Goal: Task Accomplishment & Management: Use online tool/utility

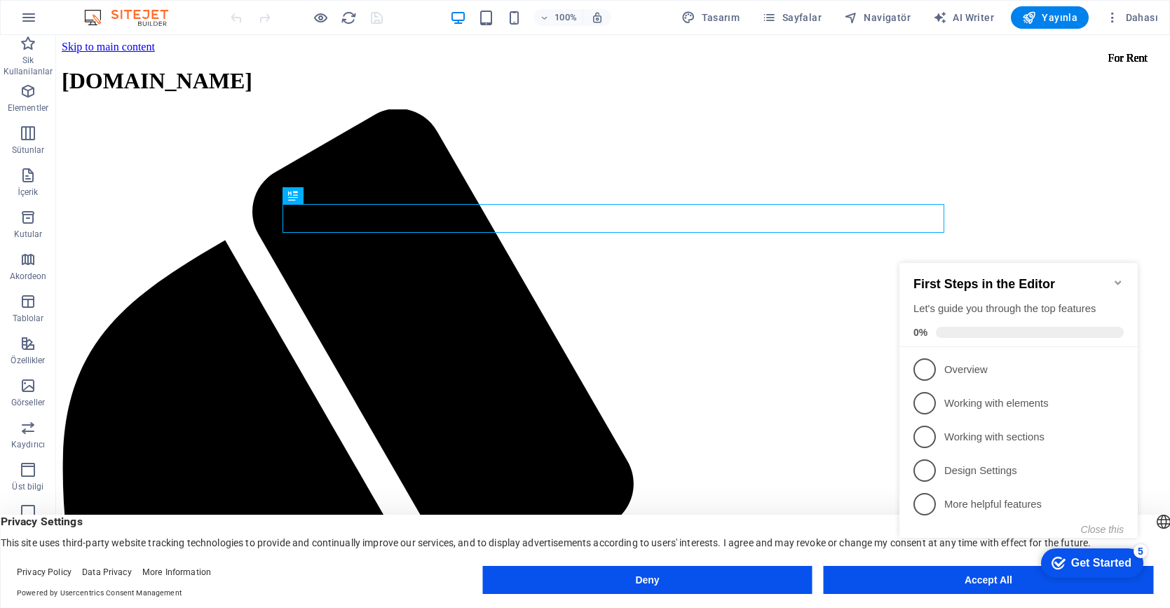
click div "checkmark Get Started 5 First Steps in the Editor Let's guide you through the t…"
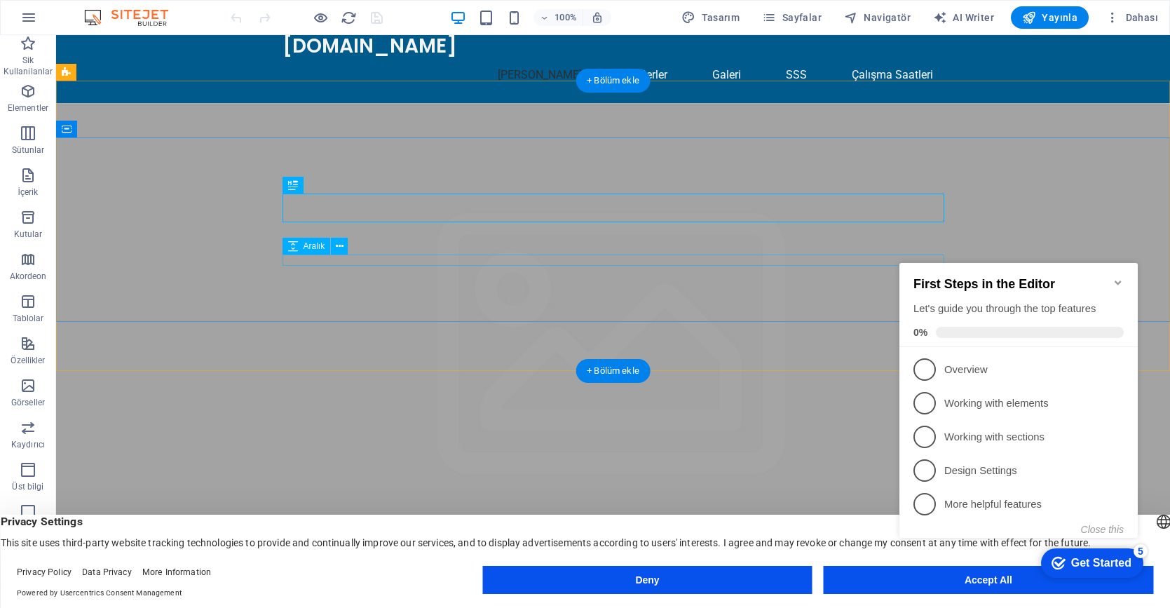
scroll to position [11, 0]
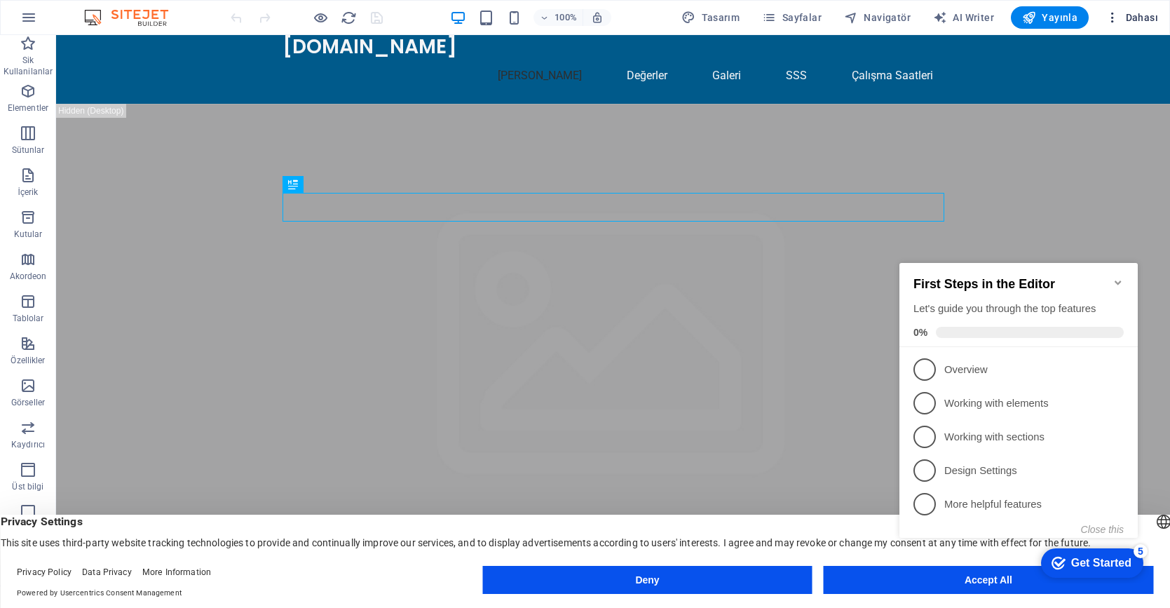
click at [1113, 17] on icon "button" at bounding box center [1113, 18] width 14 height 14
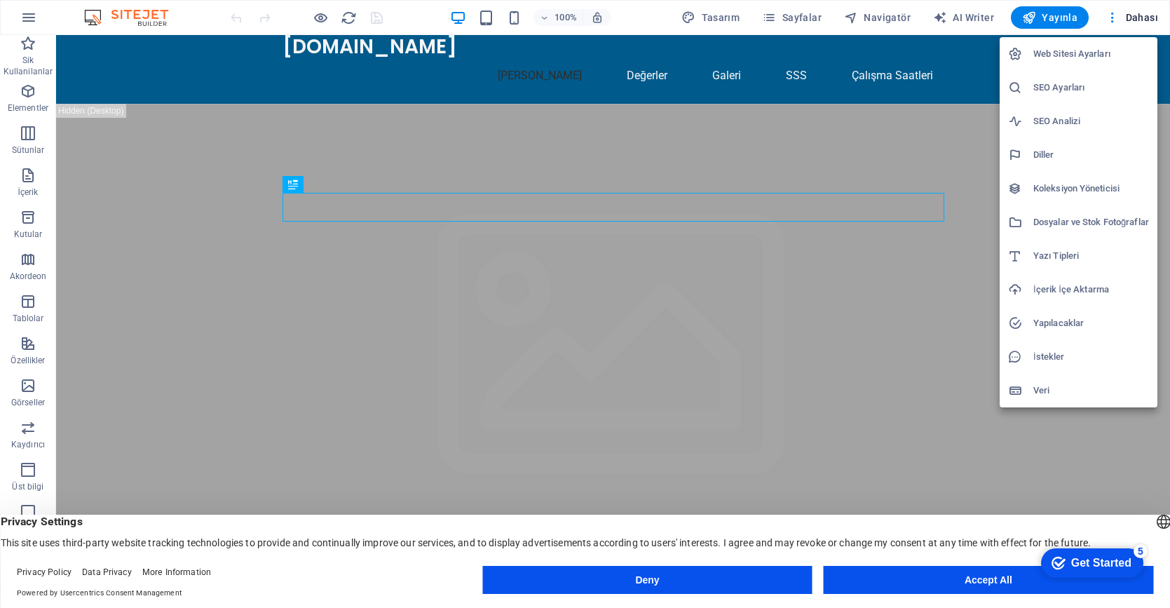
click at [1137, 16] on div at bounding box center [585, 304] width 1170 height 608
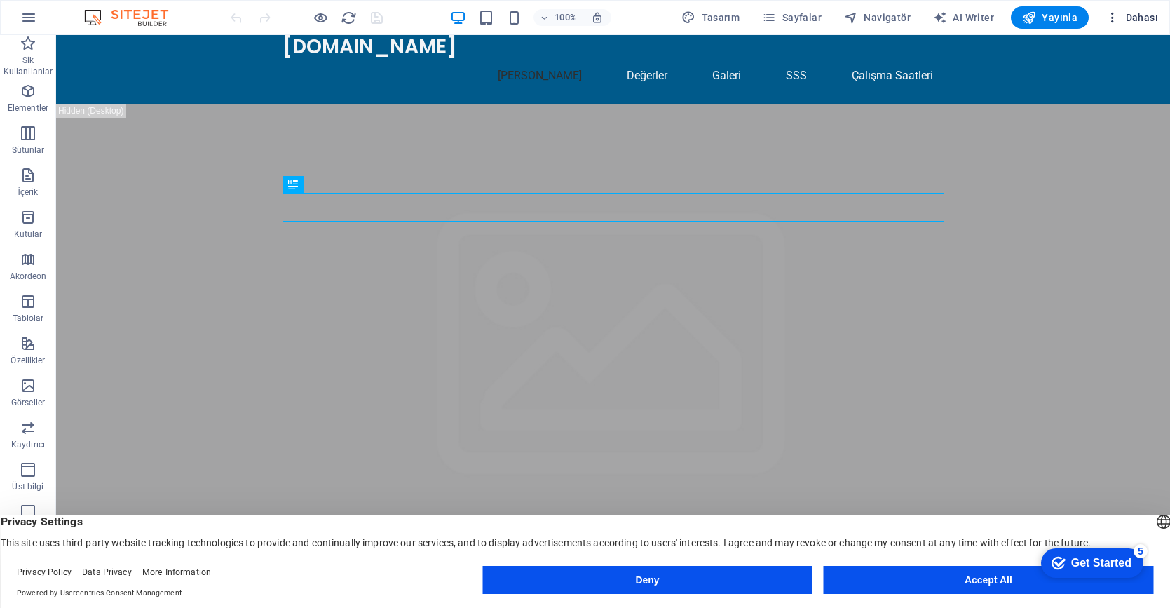
click at [1149, 16] on span "Dahası" at bounding box center [1132, 18] width 53 height 14
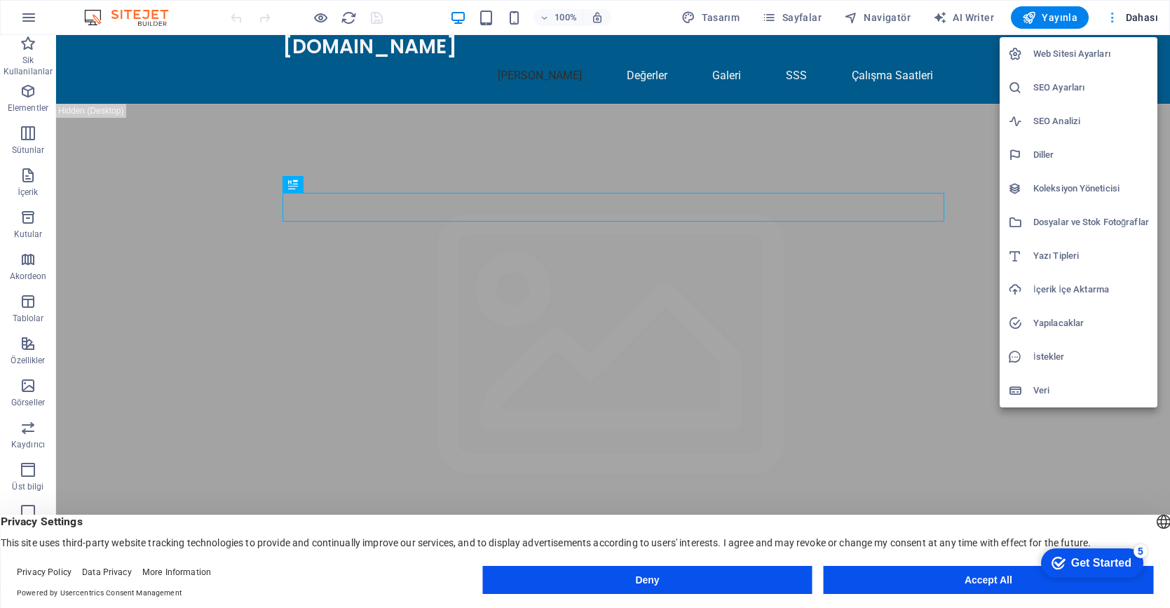
click at [1149, 16] on div at bounding box center [585, 304] width 1170 height 608
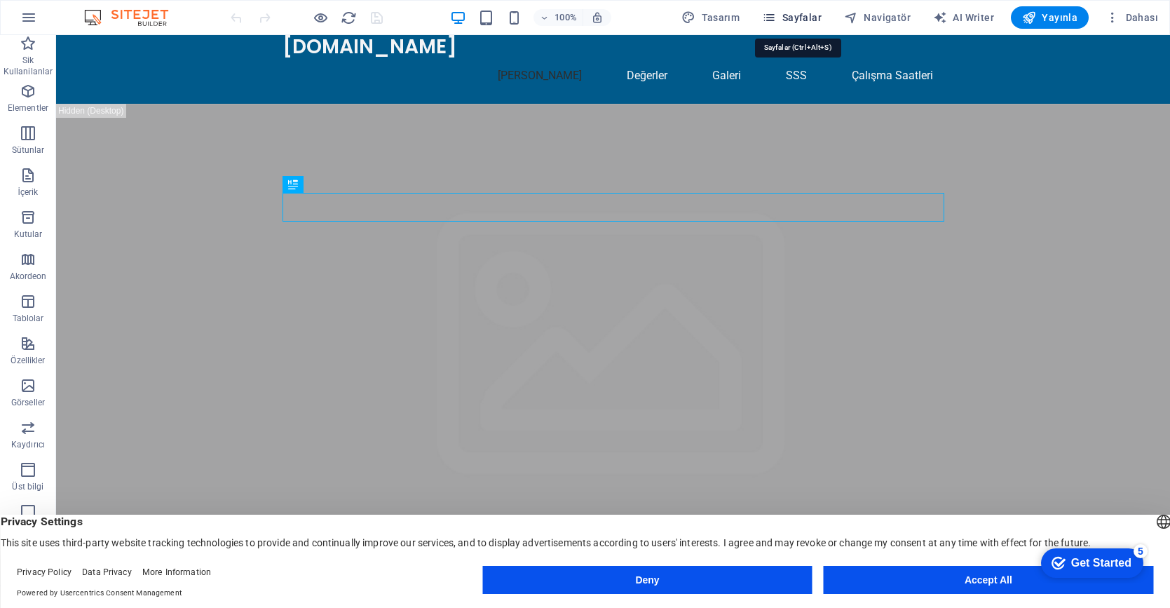
click at [789, 22] on span "Sayfalar" at bounding box center [792, 18] width 60 height 14
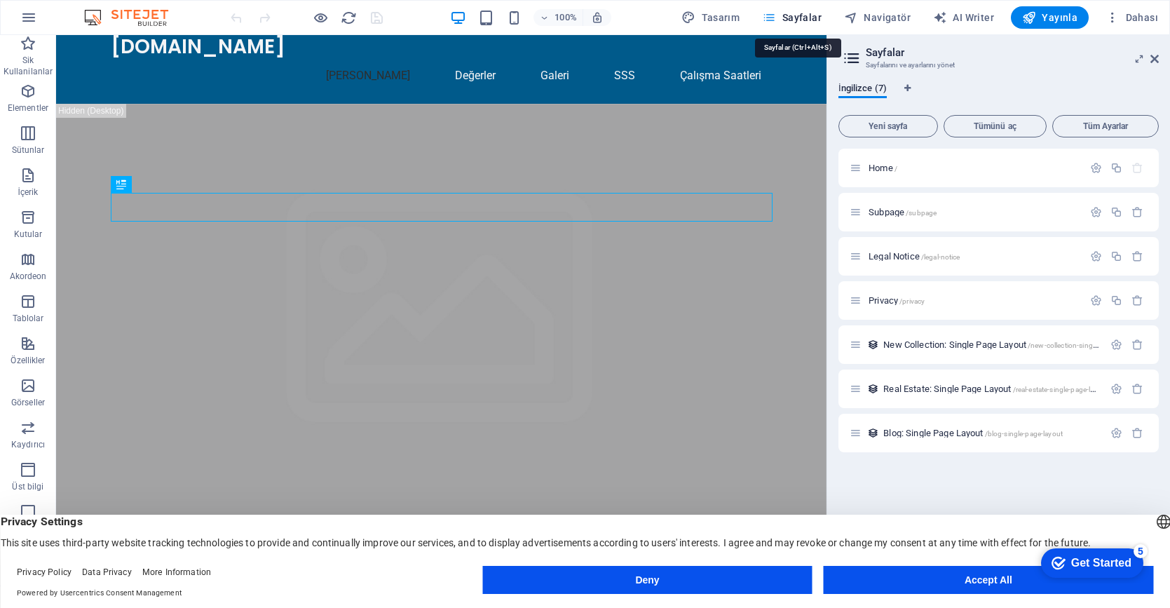
click at [792, 18] on span "Sayfalar" at bounding box center [792, 18] width 60 height 14
click at [1141, 15] on span "Dahası" at bounding box center [1132, 18] width 53 height 14
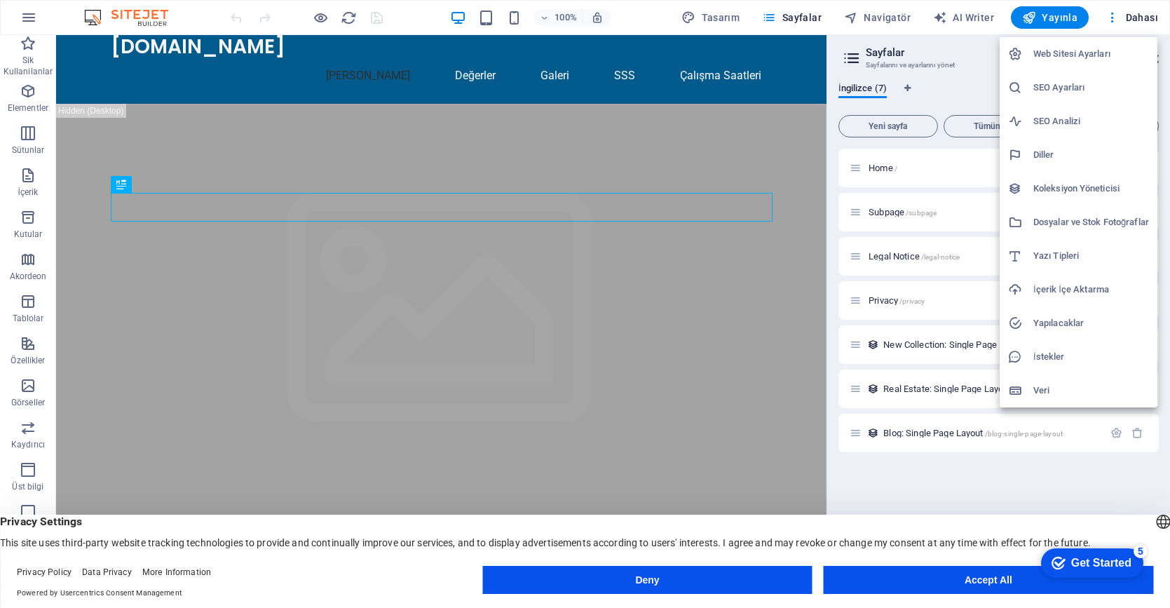
click at [1055, 58] on h6 "Web Sitesi Ayarları" at bounding box center [1092, 54] width 116 height 17
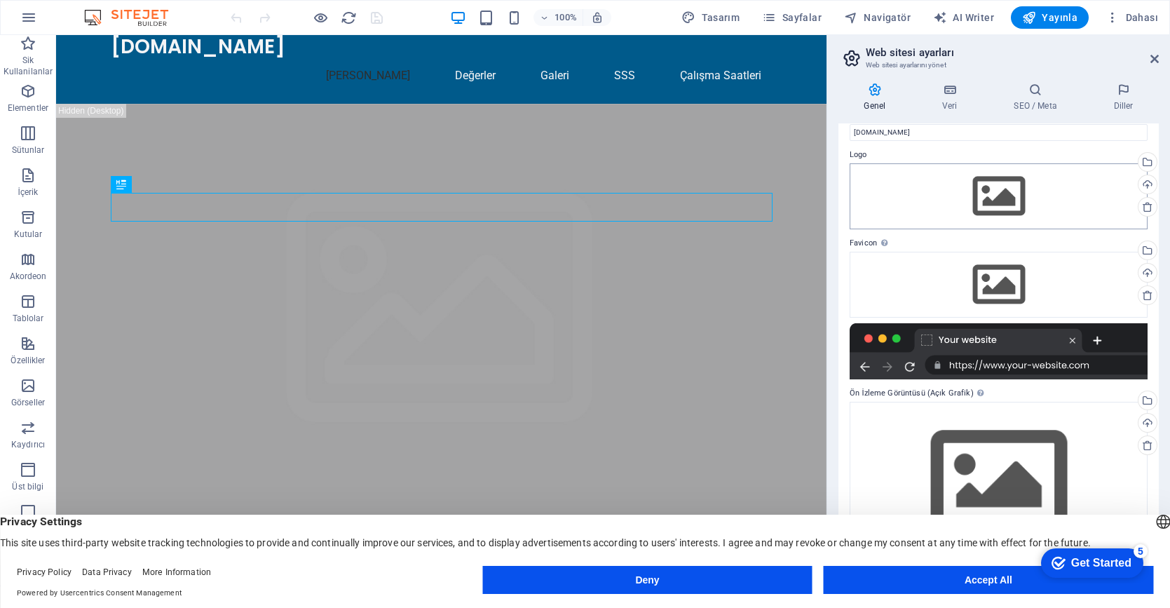
scroll to position [27, 0]
click at [717, 13] on span "Tasarım" at bounding box center [711, 18] width 58 height 14
select select "px"
select select "200"
select select "px"
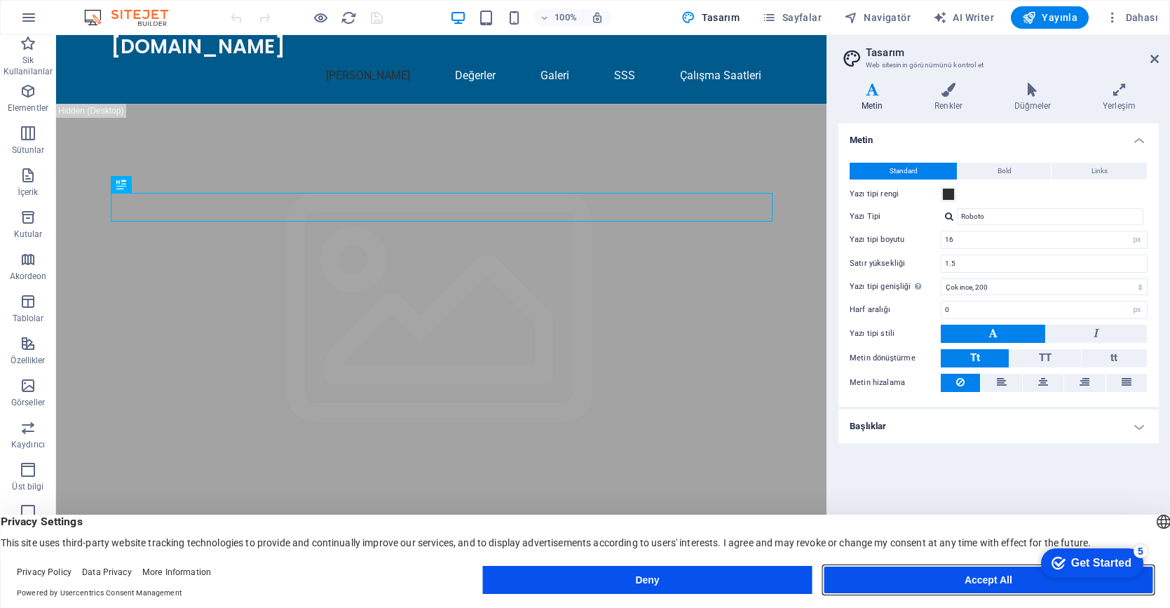
click at [997, 586] on button "Accept All" at bounding box center [989, 580] width 330 height 28
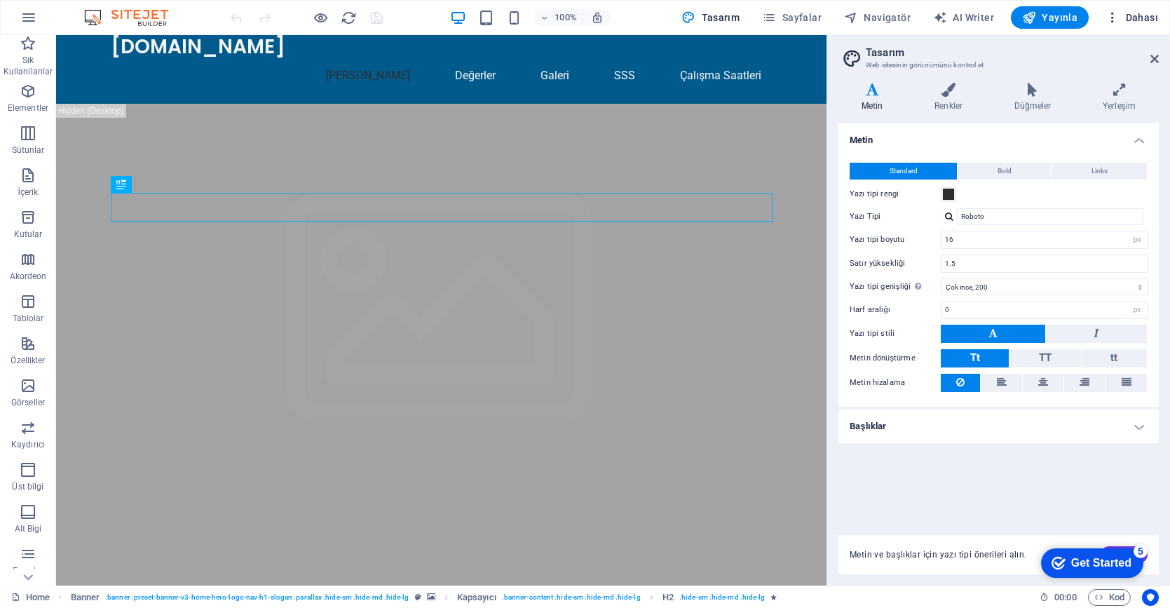
click at [1115, 18] on icon "button" at bounding box center [1113, 18] width 14 height 14
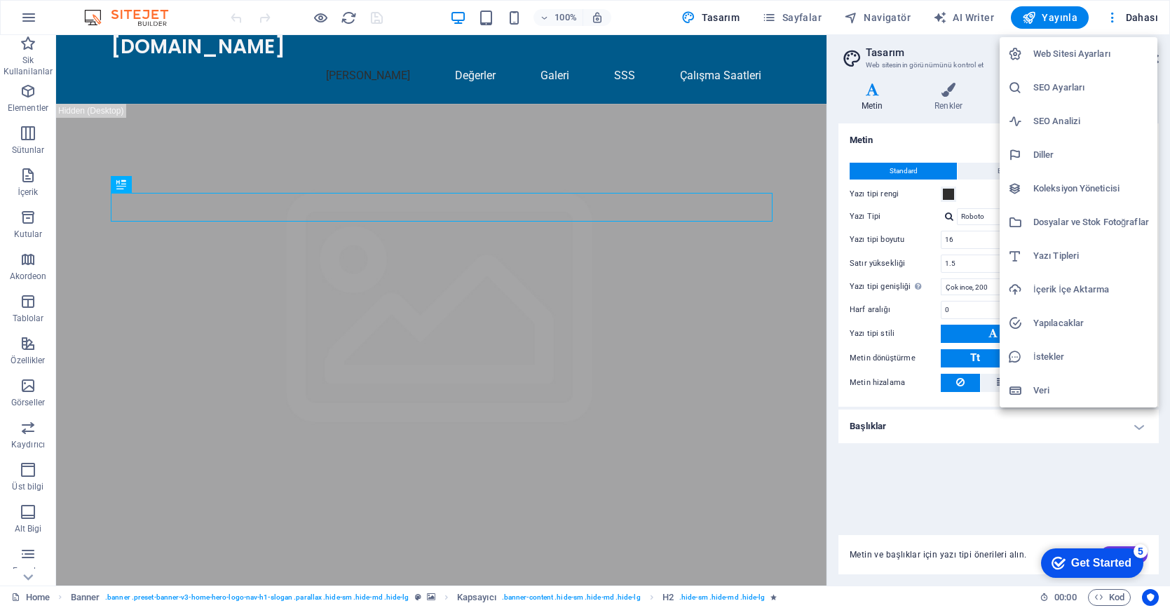
click at [1053, 56] on h6 "Web Sitesi Ayarları" at bounding box center [1092, 54] width 116 height 17
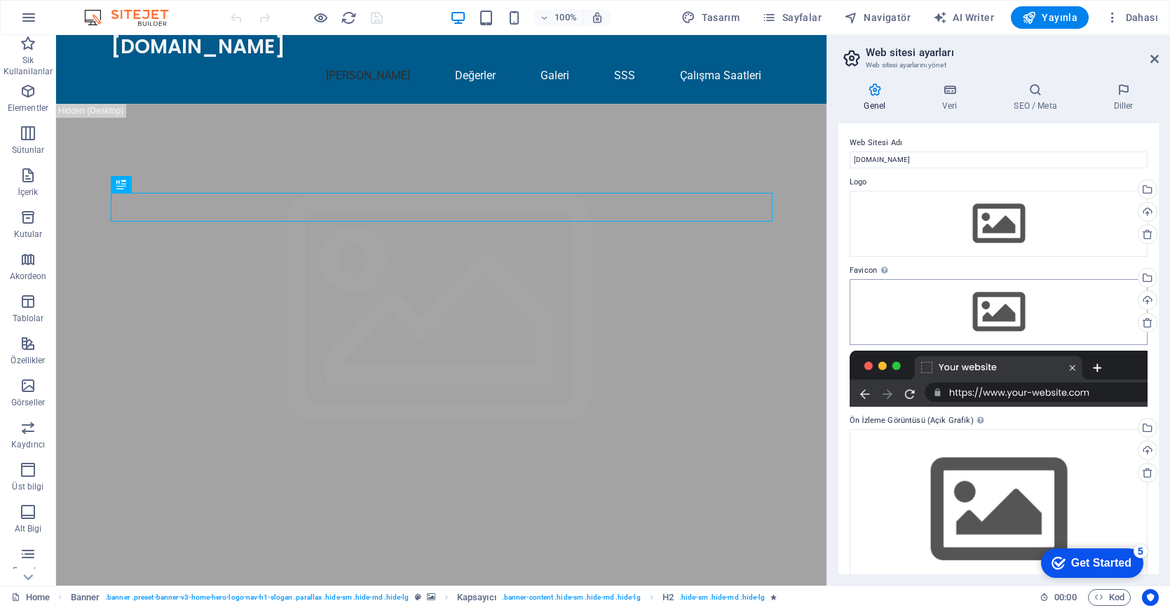
scroll to position [7, 0]
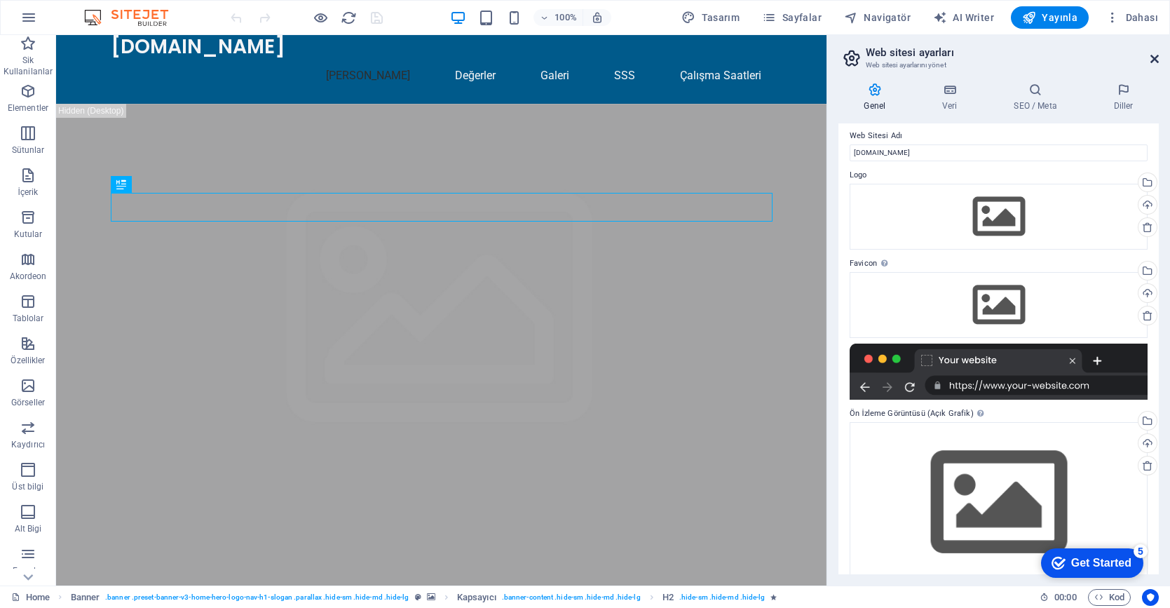
click at [1156, 56] on icon at bounding box center [1155, 58] width 8 height 11
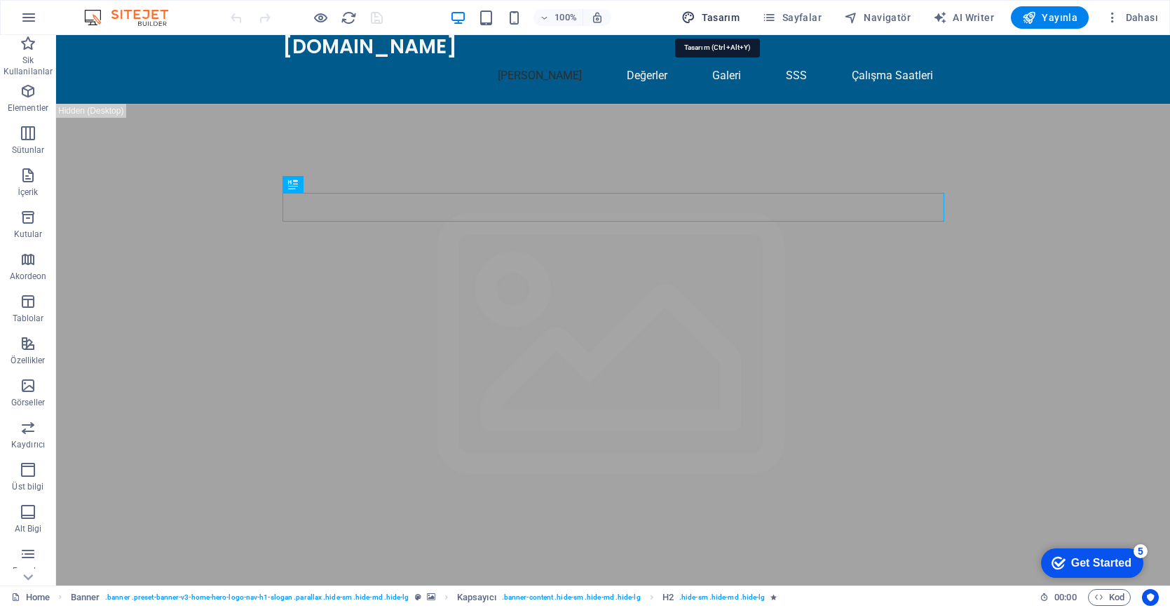
click at [740, 19] on span "Tasarım" at bounding box center [711, 18] width 58 height 14
select select "px"
select select "200"
select select "px"
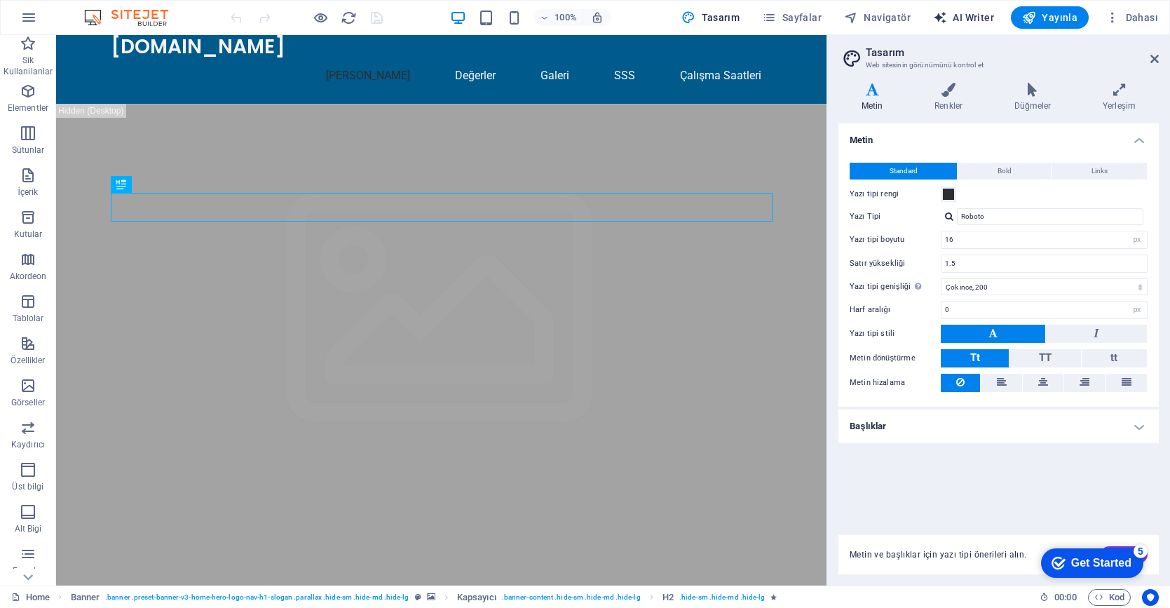
click at [958, 17] on span "AI Writer" at bounding box center [963, 18] width 61 height 14
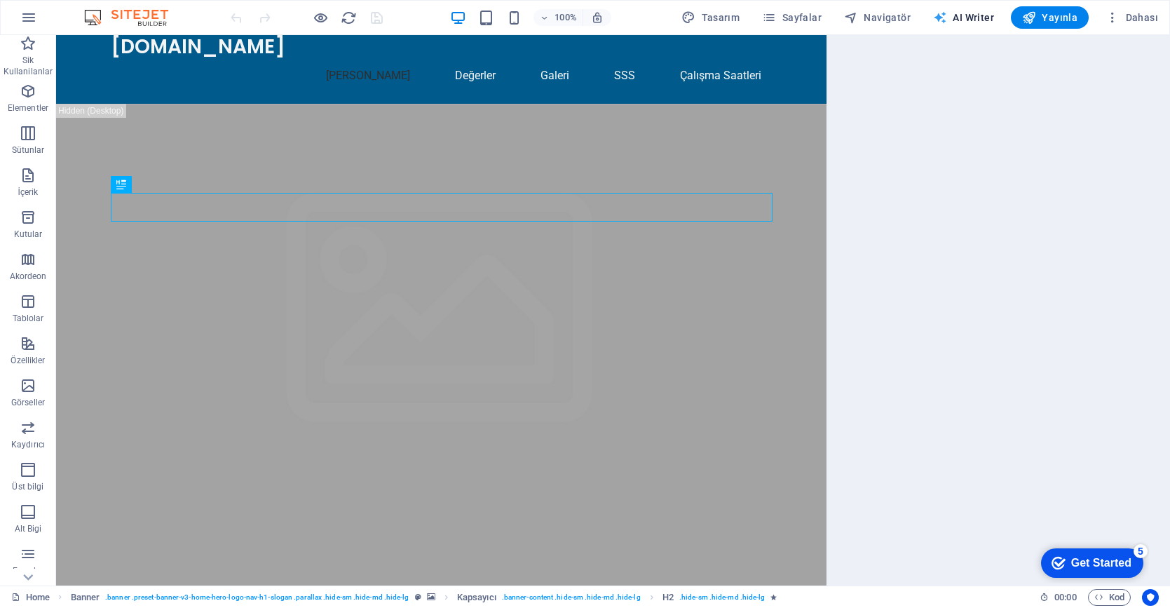
select select "English"
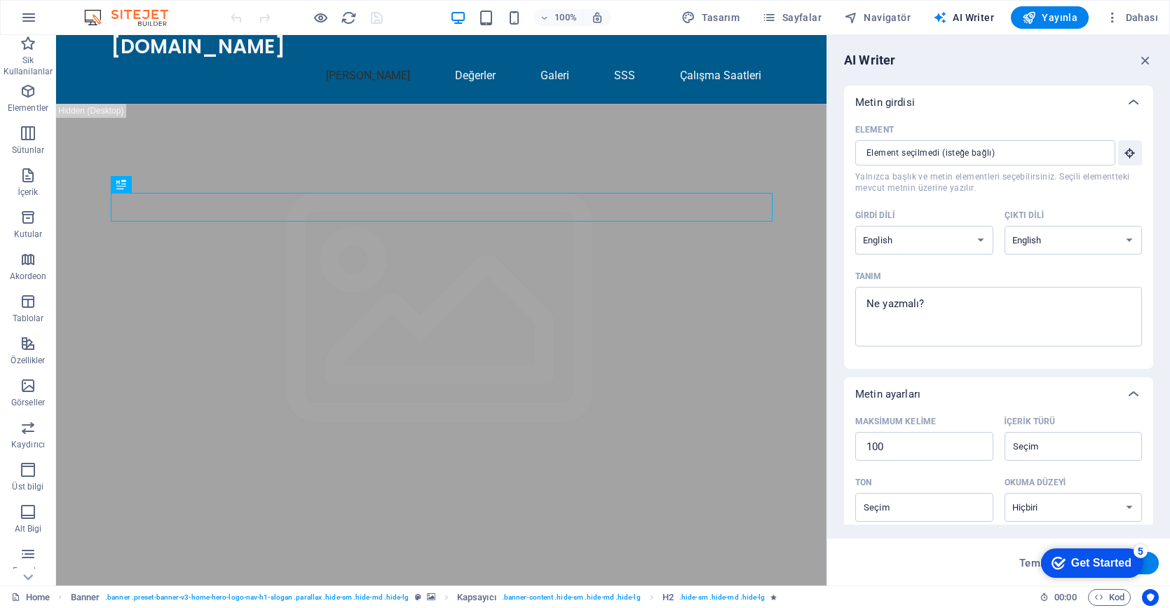
scroll to position [0, 0]
click at [29, 21] on icon "button" at bounding box center [28, 17] width 17 height 17
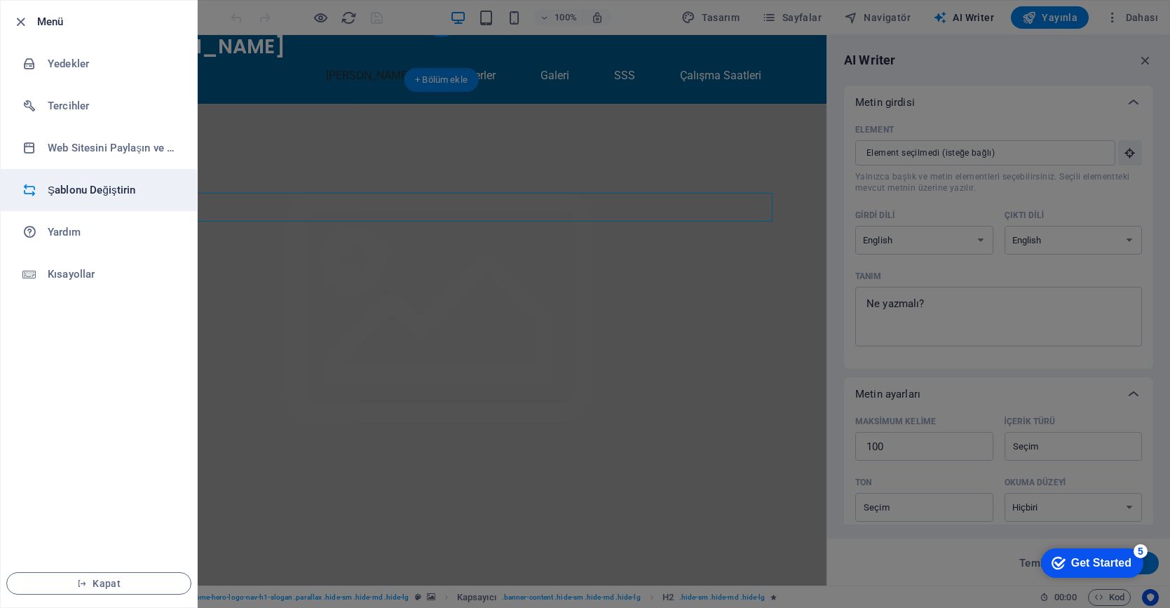
click at [122, 191] on h6 "Şablonu Değiştirin" at bounding box center [113, 190] width 130 height 17
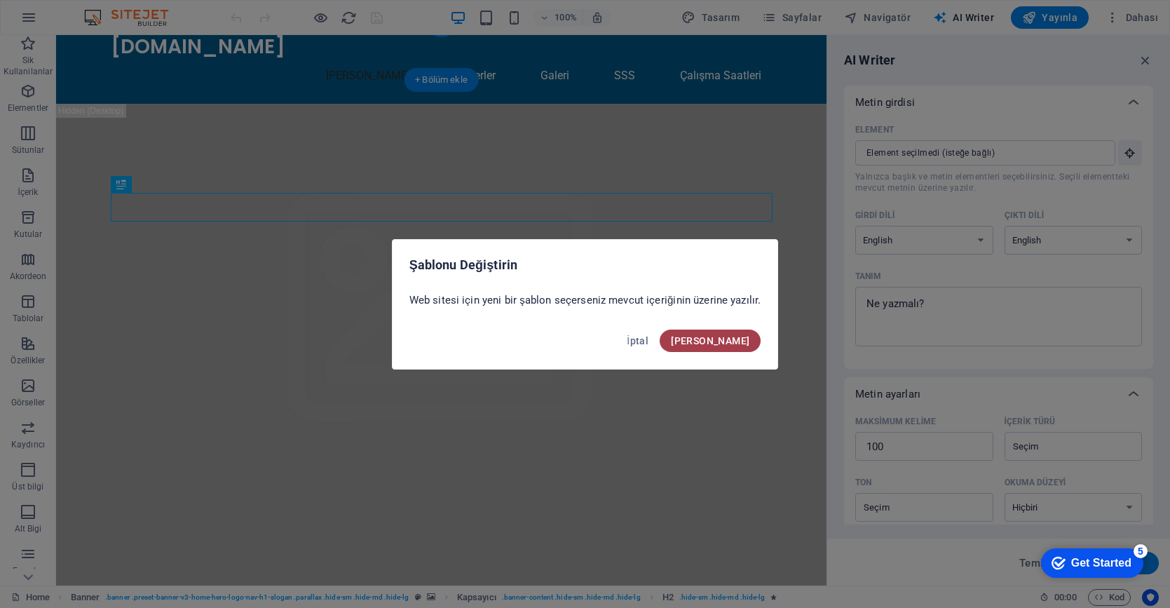
click at [740, 343] on span "[PERSON_NAME]" at bounding box center [710, 340] width 79 height 11
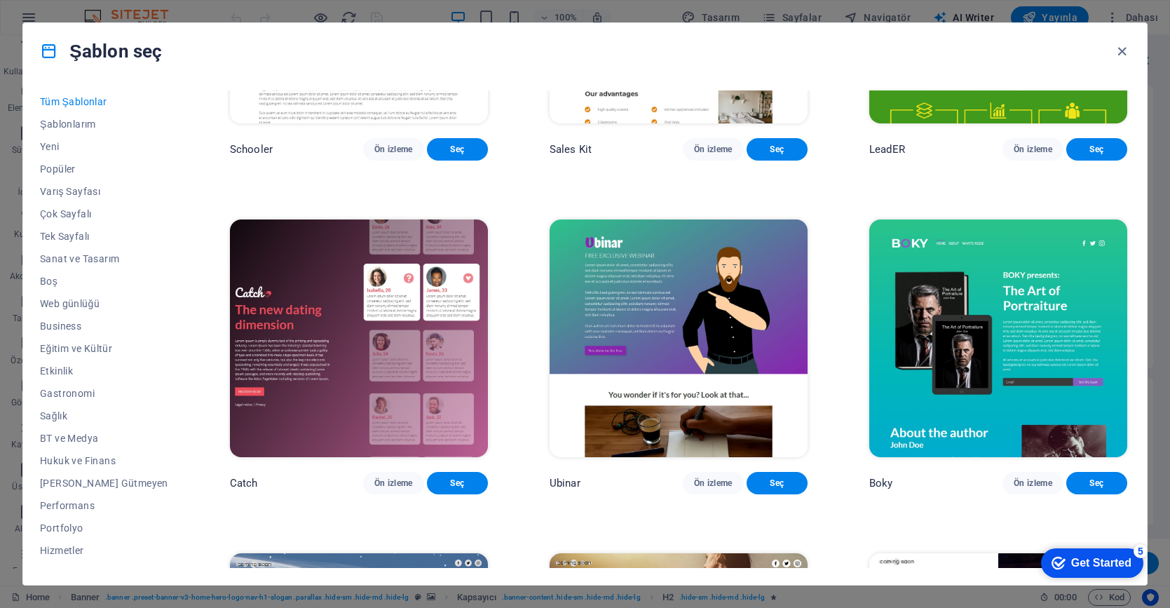
scroll to position [17261, 0]
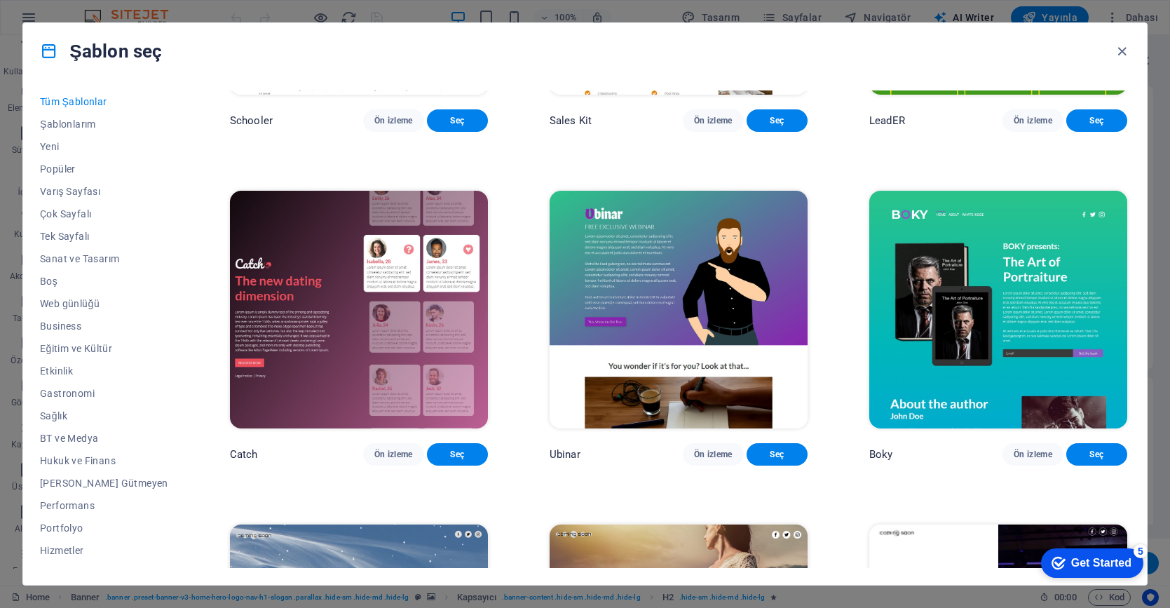
click at [231, 128] on p "Schooler" at bounding box center [251, 121] width 43 height 14
click at [163, 386] on div "Tüm Şablonlar Şablonlarım Yeni Popüler Varış Sayfası Çok Sayfalı Tek Sayfalı Sa…" at bounding box center [585, 332] width 1124 height 506
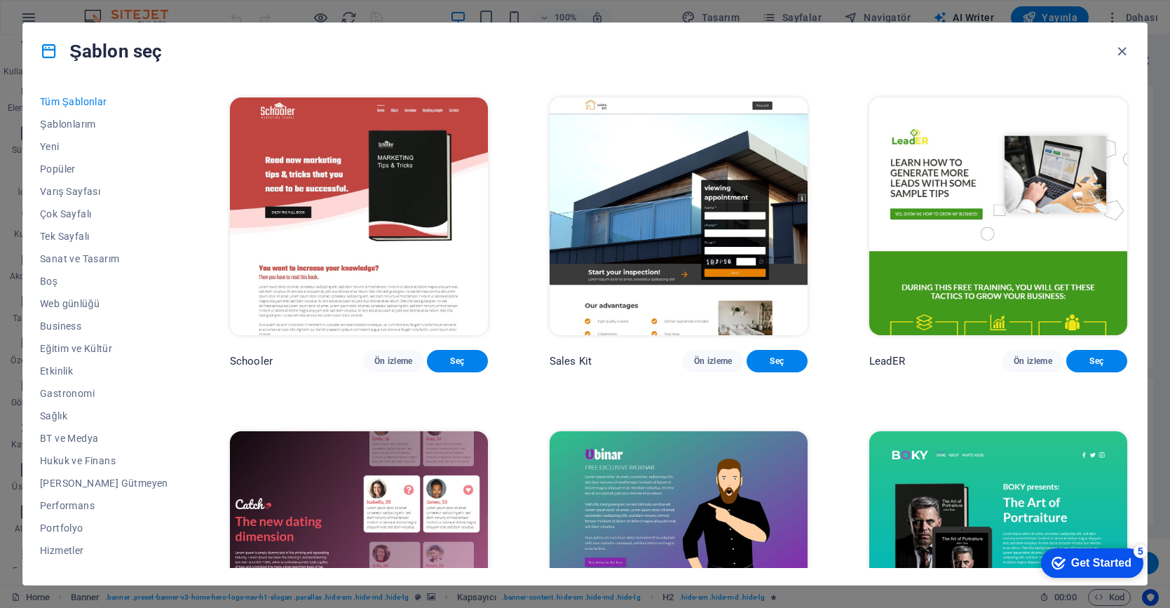
scroll to position [17016, 0]
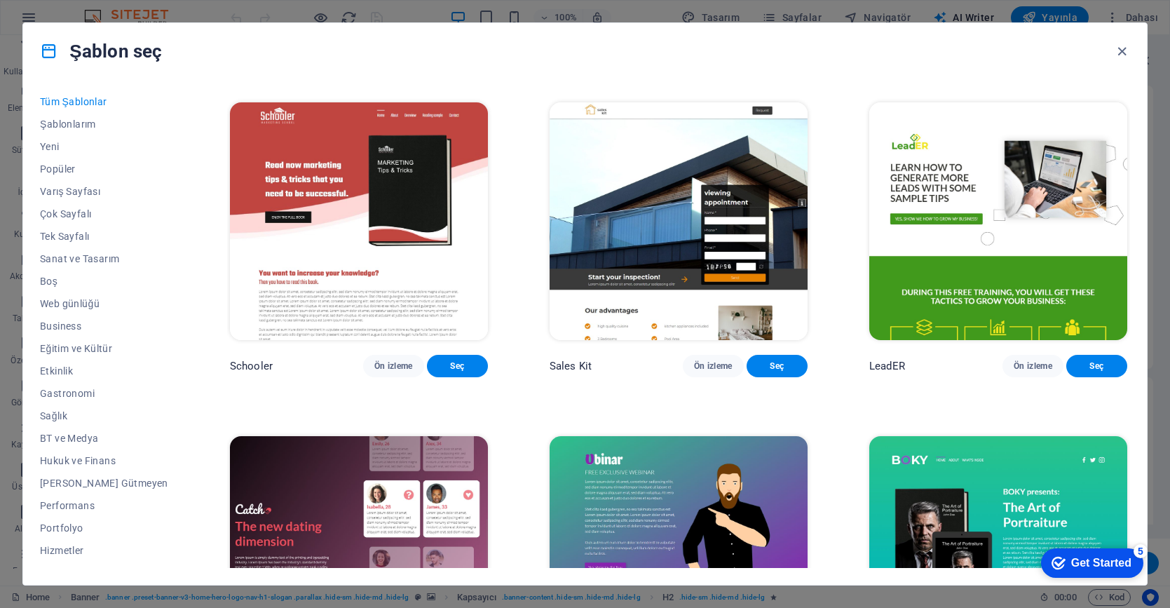
click at [706, 38] on span "Ön izleme" at bounding box center [713, 32] width 39 height 11
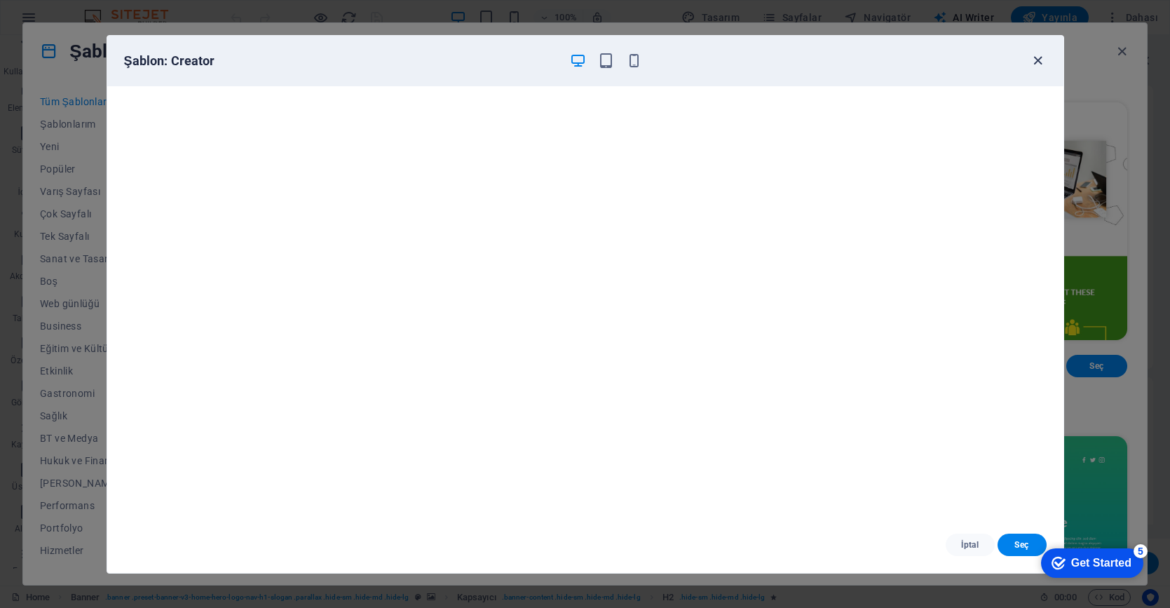
click at [1039, 62] on icon "button" at bounding box center [1038, 61] width 16 height 16
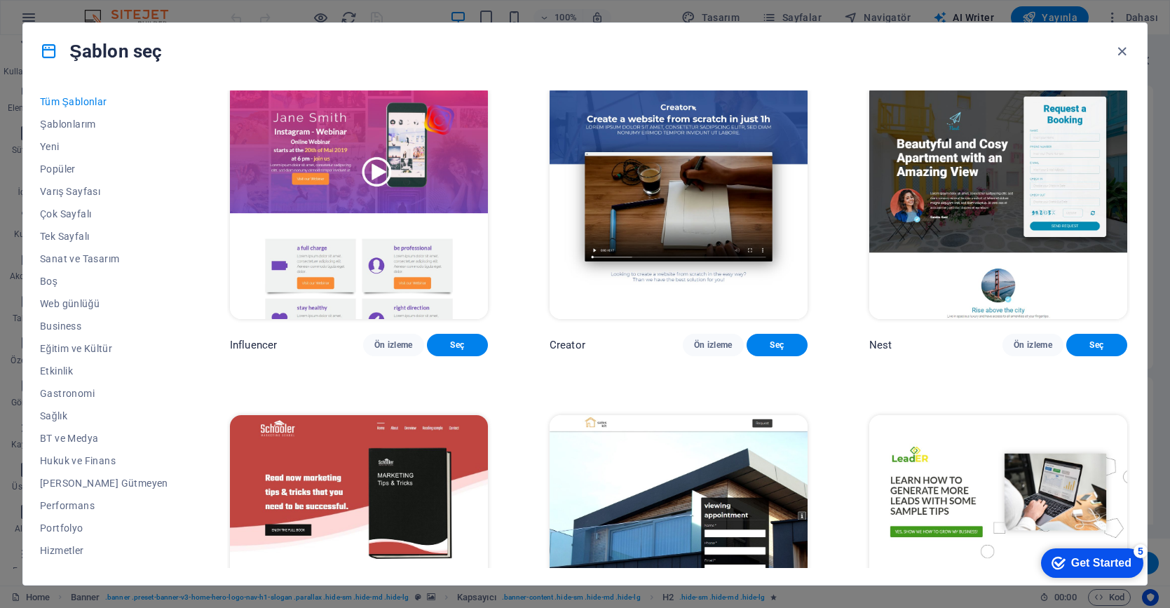
scroll to position [16702, 0]
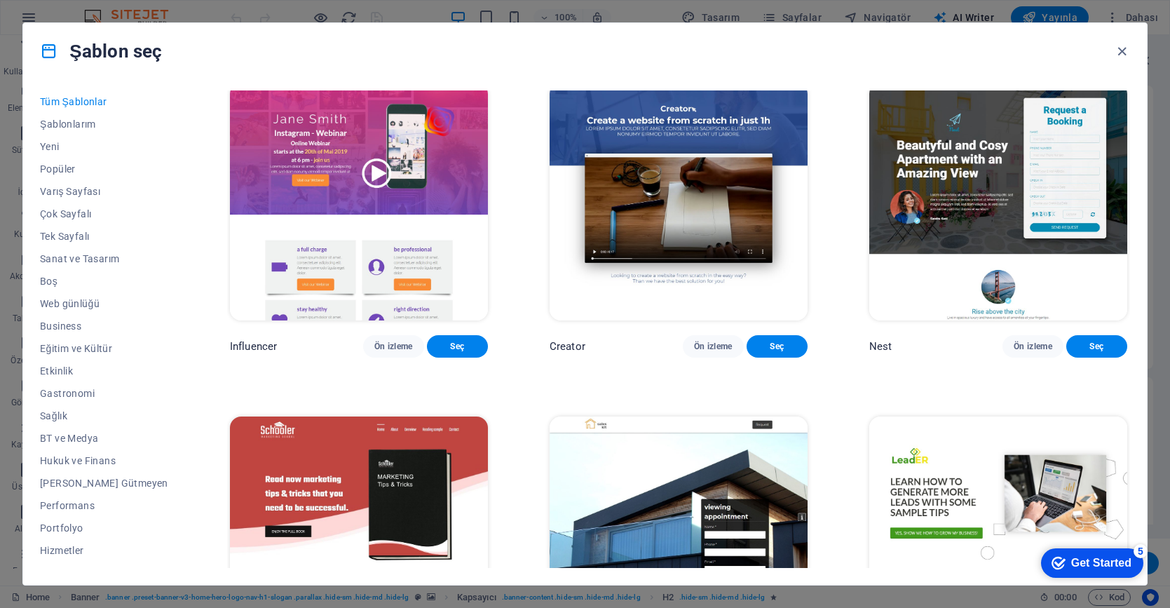
click at [1034, 18] on span "Ön izleme" at bounding box center [1033, 12] width 39 height 11
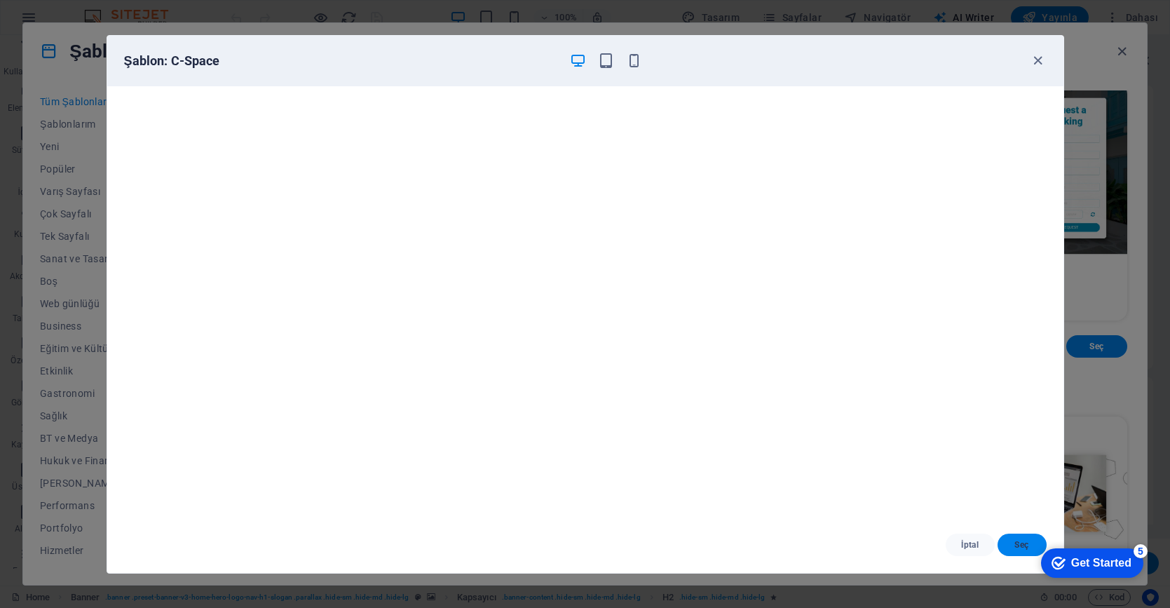
click at [1020, 551] on button "Seç" at bounding box center [1022, 545] width 49 height 22
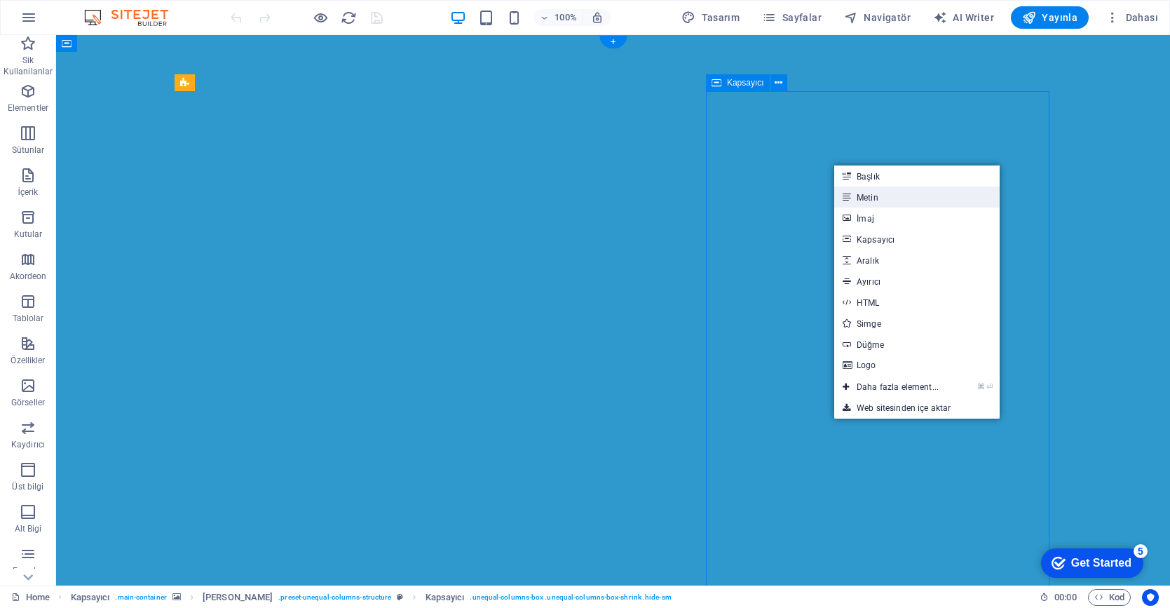
click at [888, 198] on link "Metin" at bounding box center [916, 197] width 165 height 21
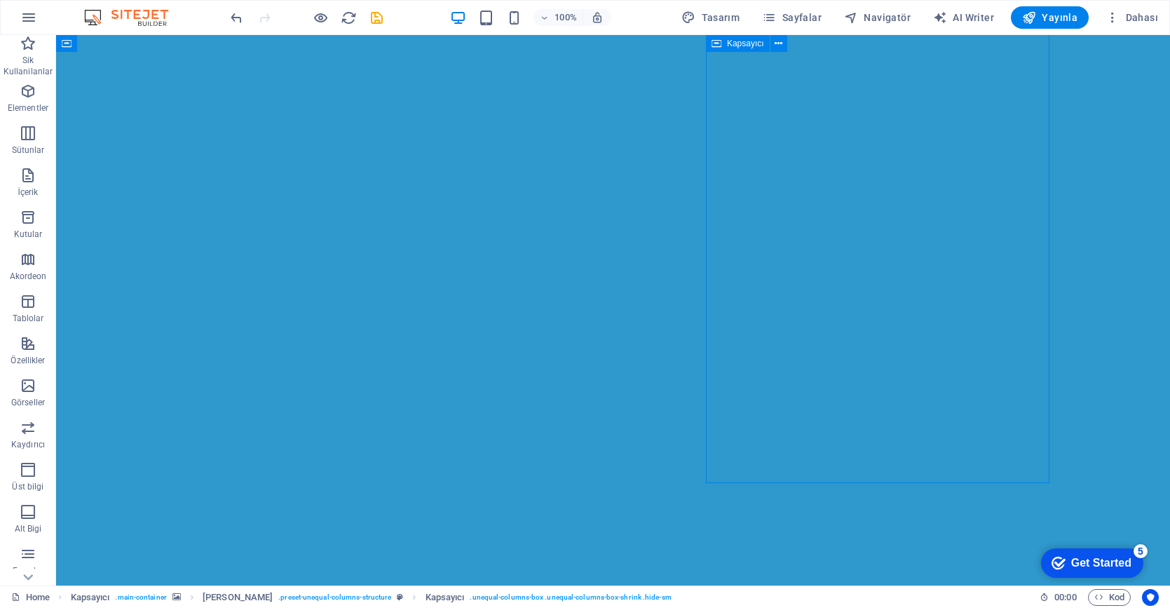
scroll to position [385, 0]
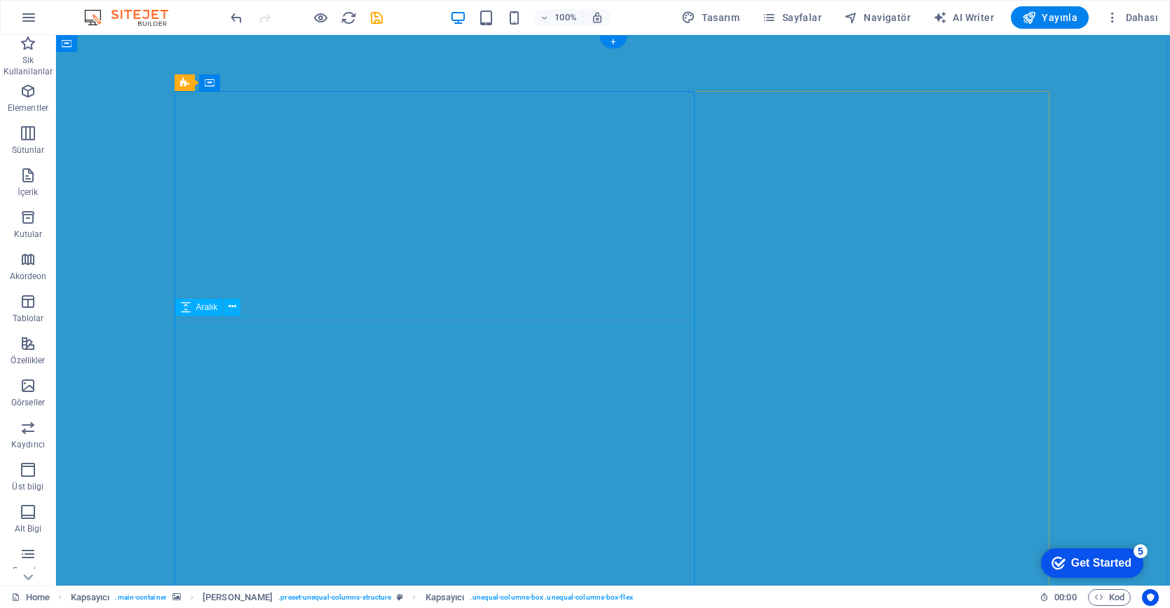
scroll to position [0, 0]
click at [253, 86] on span "Logo" at bounding box center [257, 83] width 19 height 8
click at [248, 82] on span "Logo" at bounding box center [257, 83] width 19 height 8
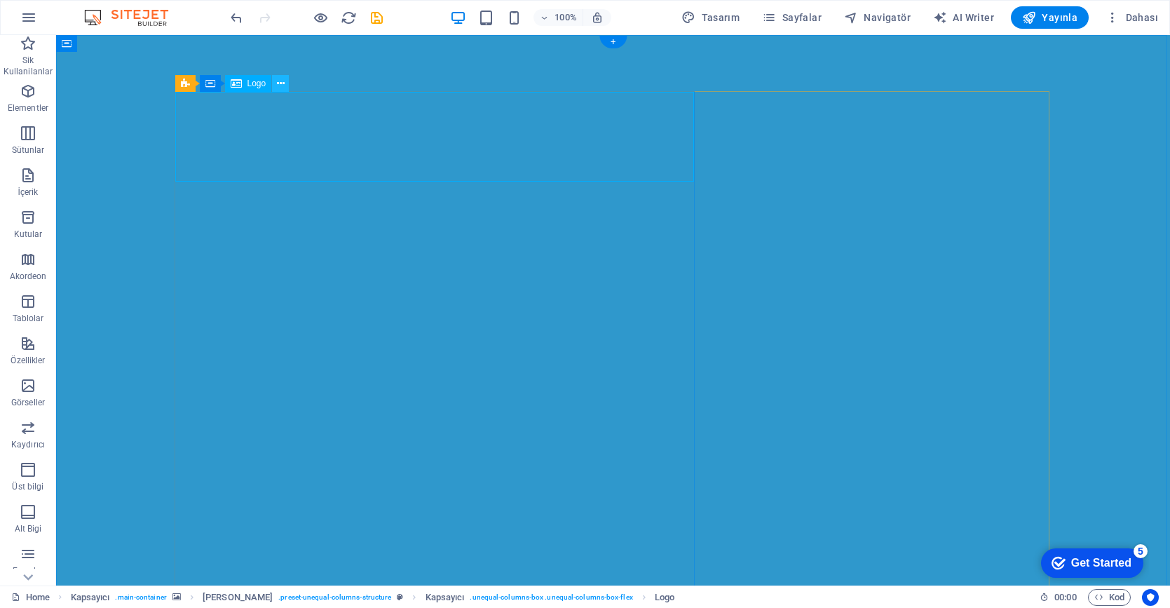
click at [284, 83] on icon at bounding box center [281, 83] width 8 height 15
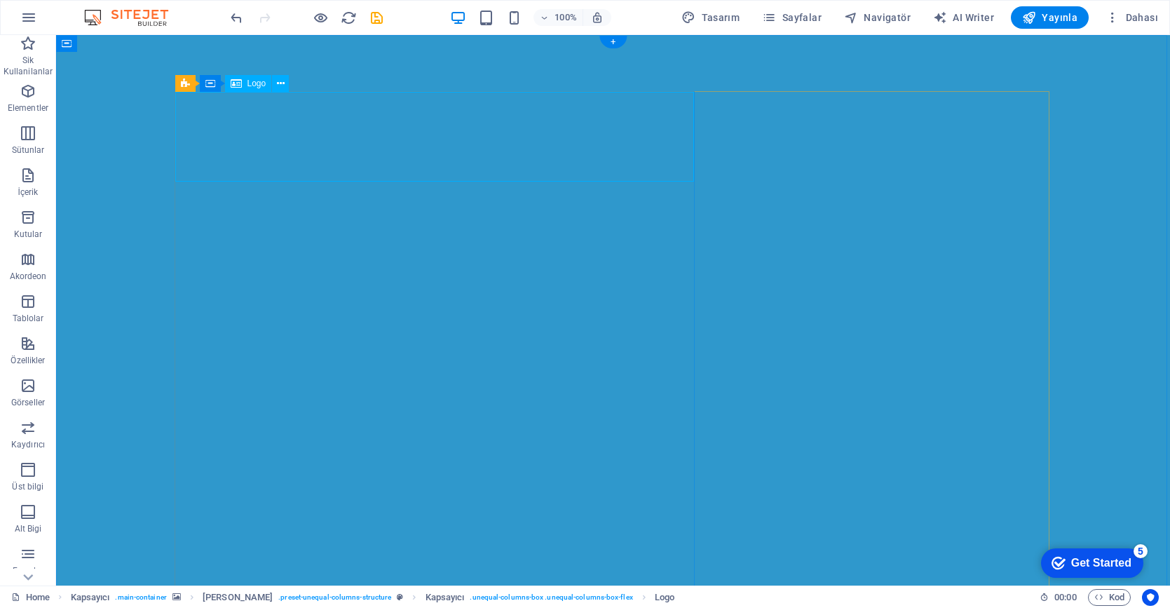
select select "px"
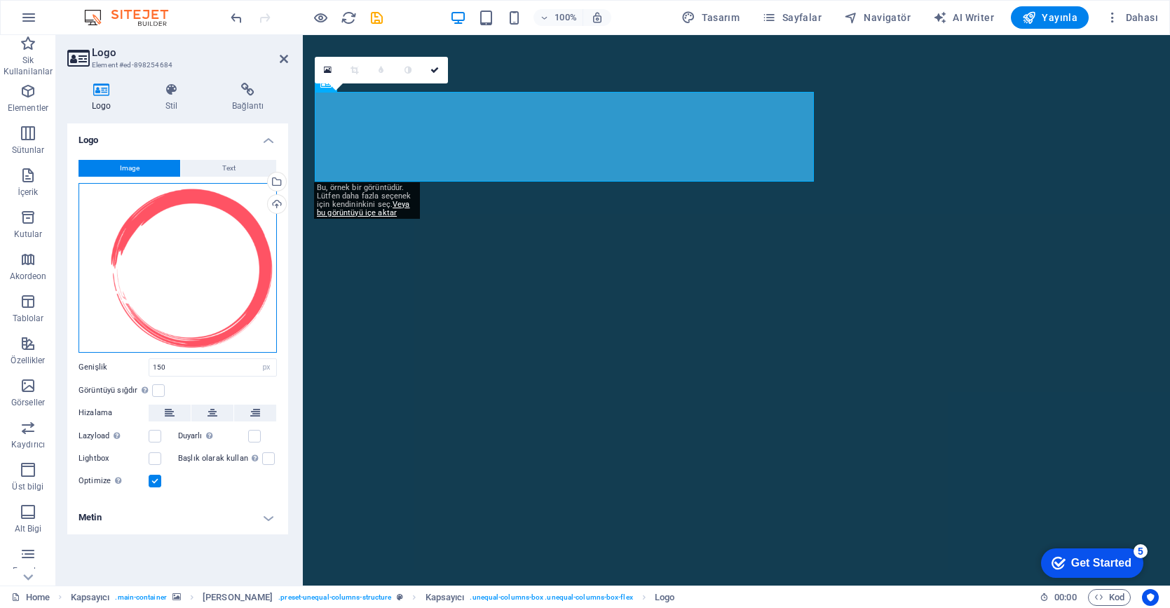
click at [243, 255] on div "Dosyaları buraya sürükleyin, dosyaları seçmek için tıklayın veya Dosyalardan ya…" at bounding box center [178, 268] width 198 height 170
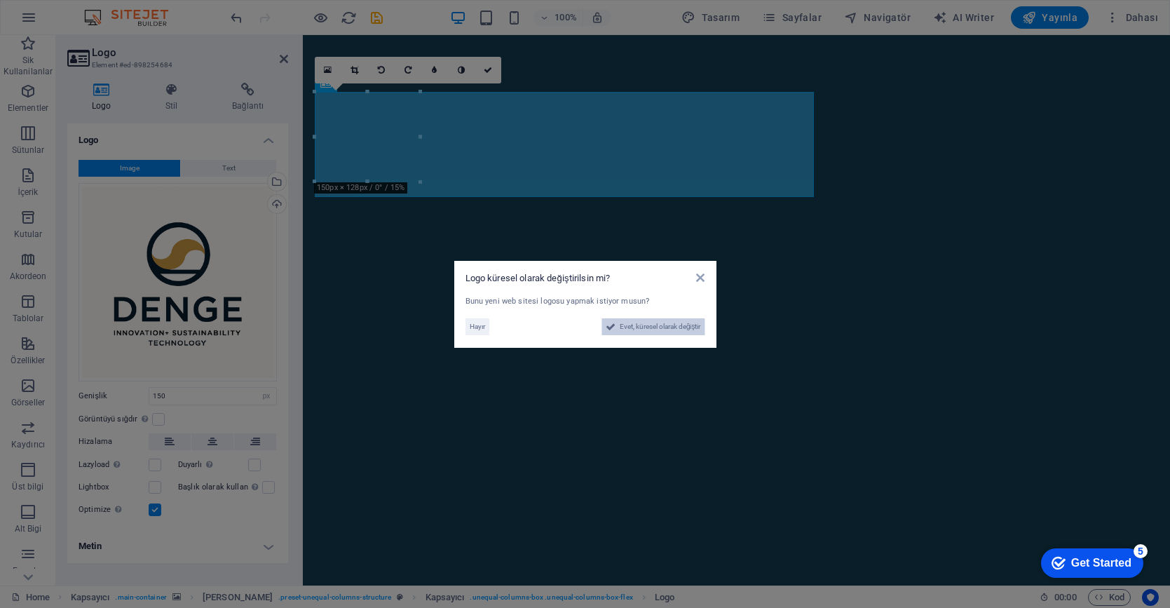
click at [684, 328] on span "Evet, küresel olarak değiştir" at bounding box center [660, 326] width 81 height 17
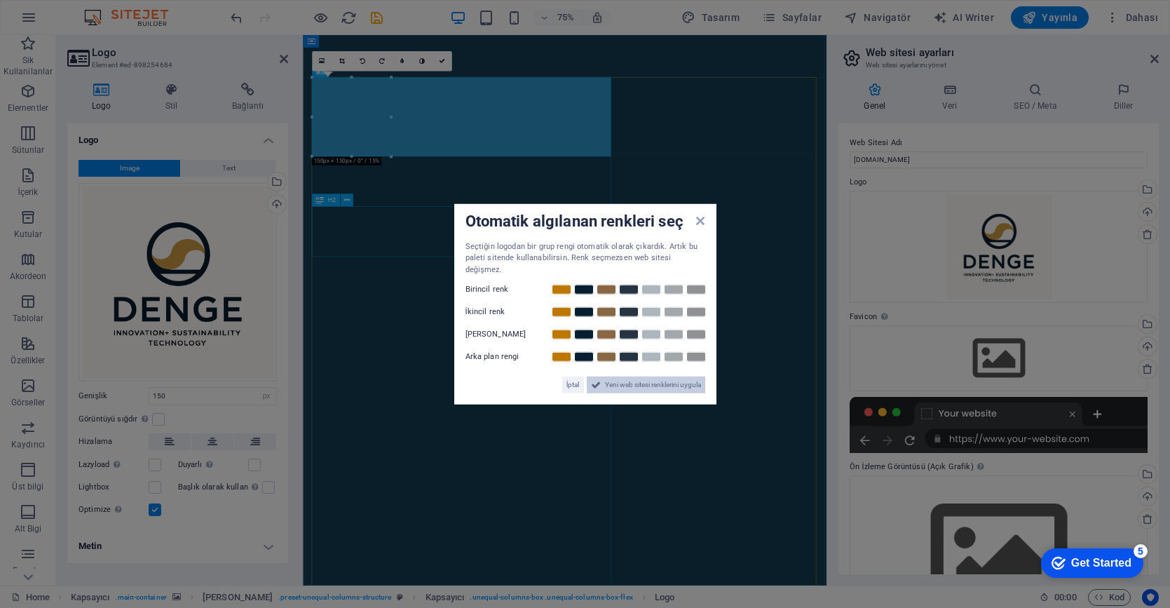
click at [634, 377] on span "Yeni web sitesi renklerini uygula" at bounding box center [653, 385] width 96 height 17
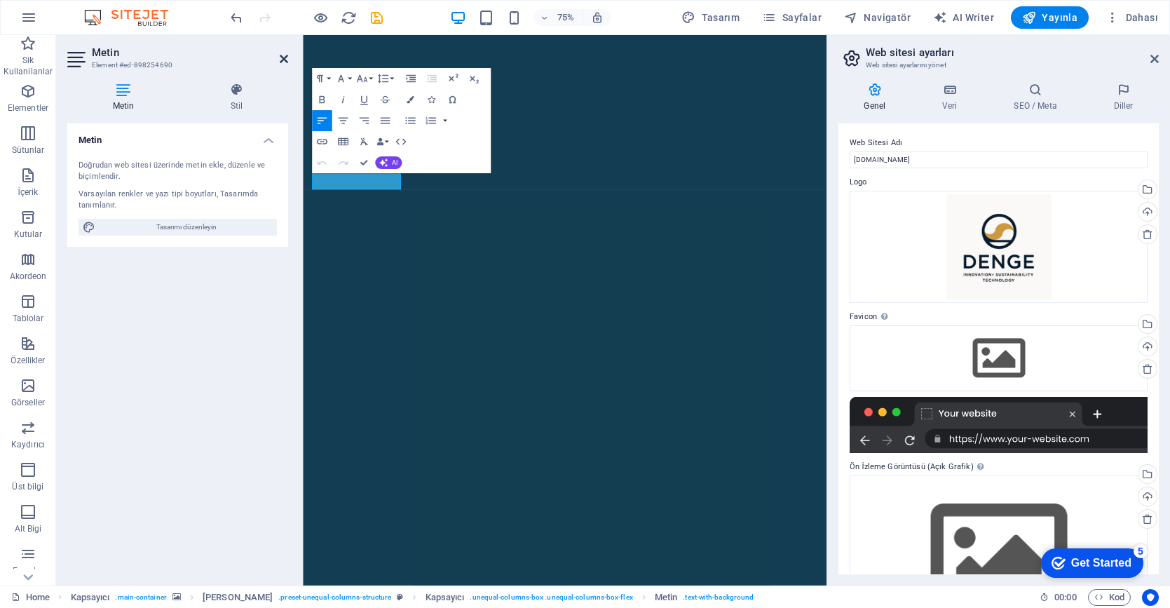
click at [286, 55] on icon at bounding box center [284, 58] width 8 height 11
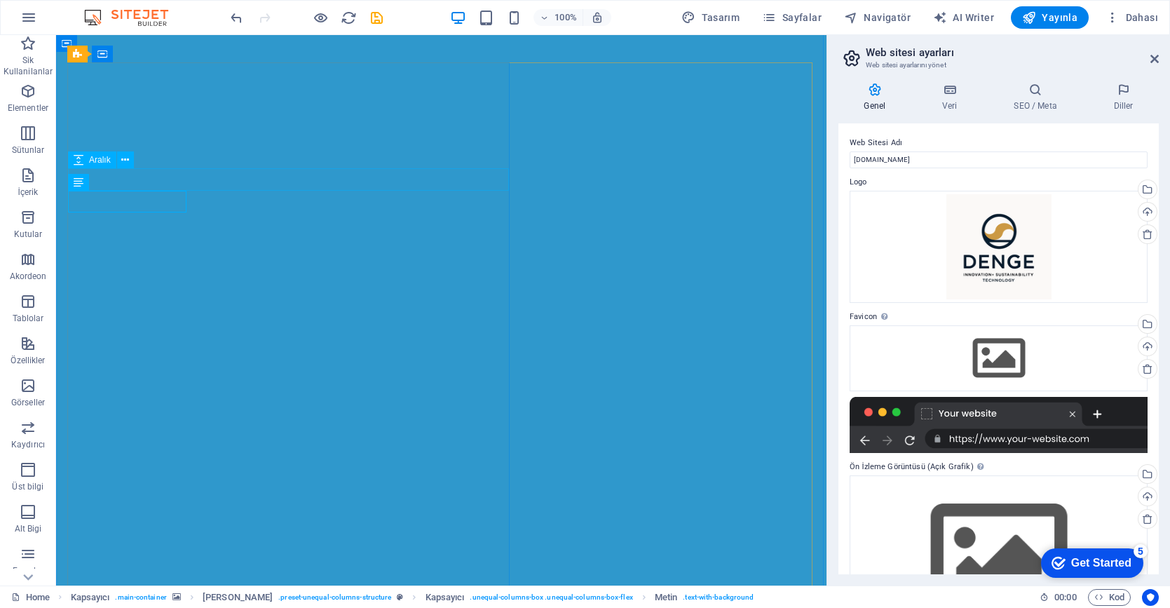
scroll to position [29, 0]
click at [1153, 53] on icon at bounding box center [1155, 58] width 8 height 11
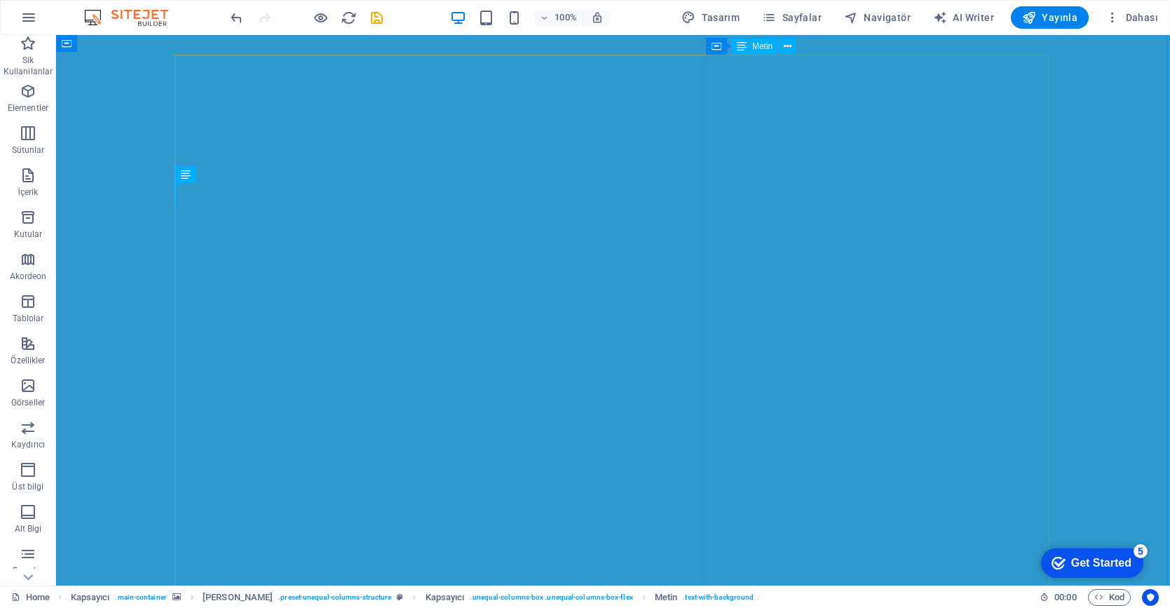
scroll to position [30, 0]
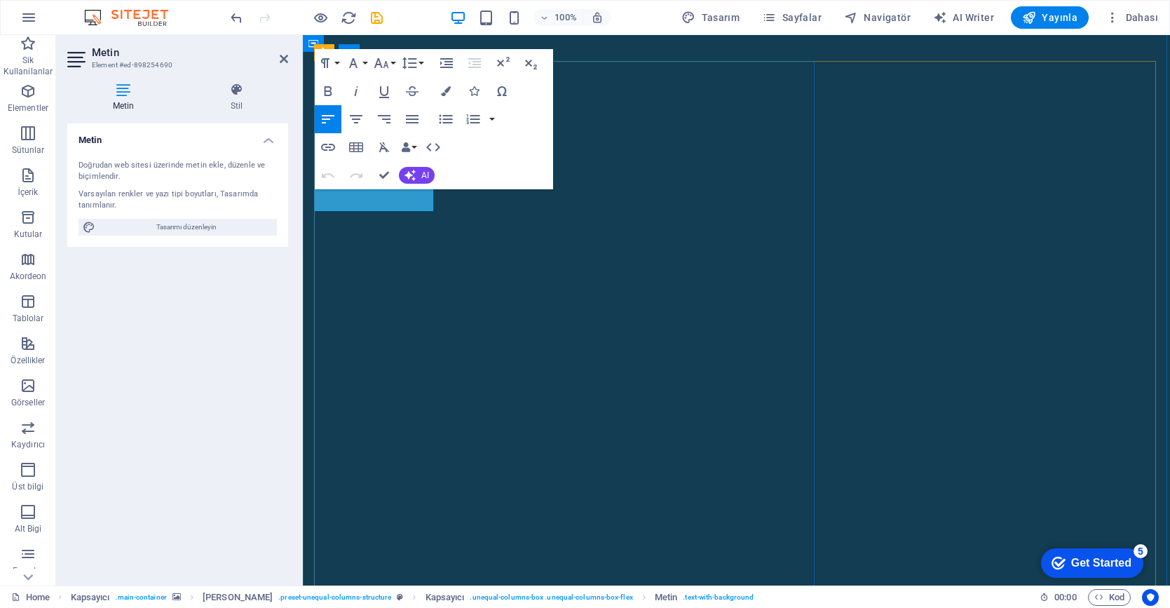
drag, startPoint x: 398, startPoint y: 198, endPoint x: 307, endPoint y: 196, distance: 90.5
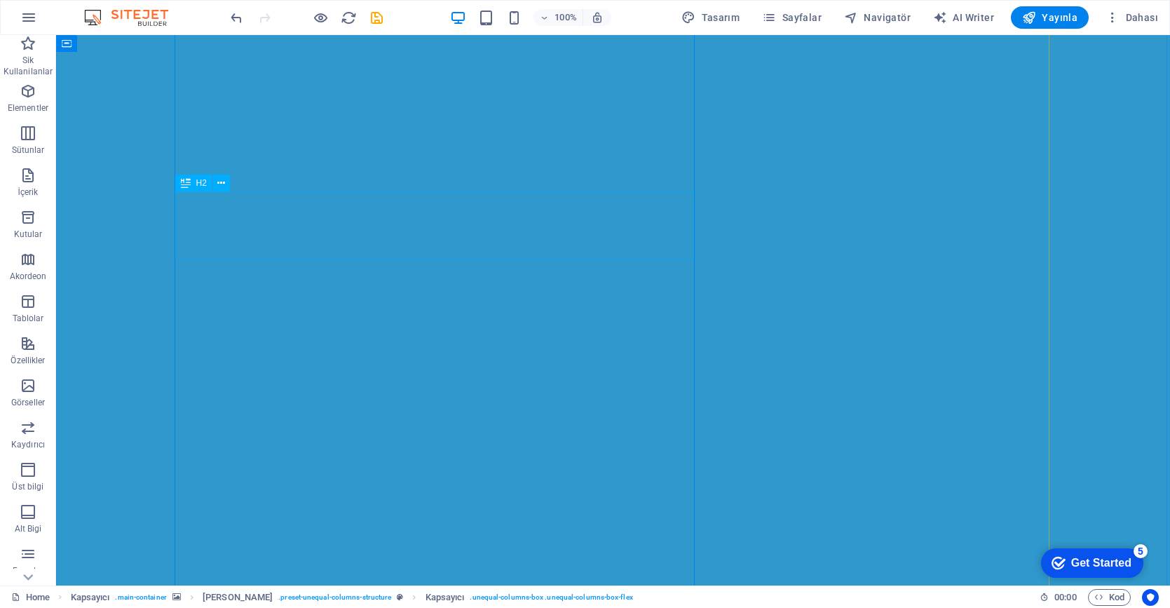
scroll to position [74, 0]
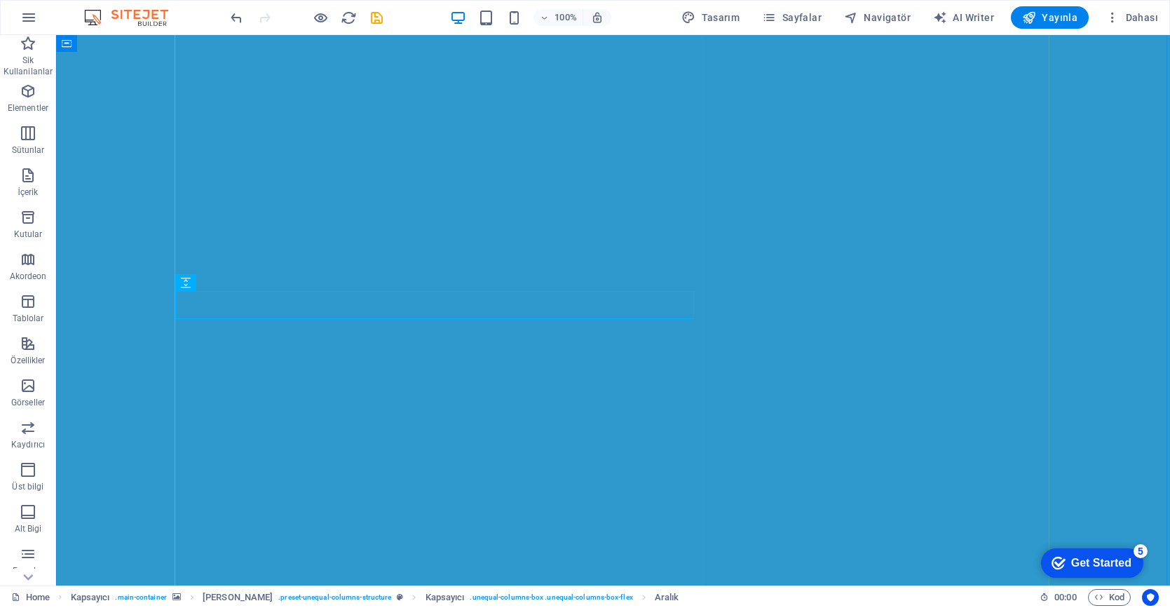
scroll to position [104, 0]
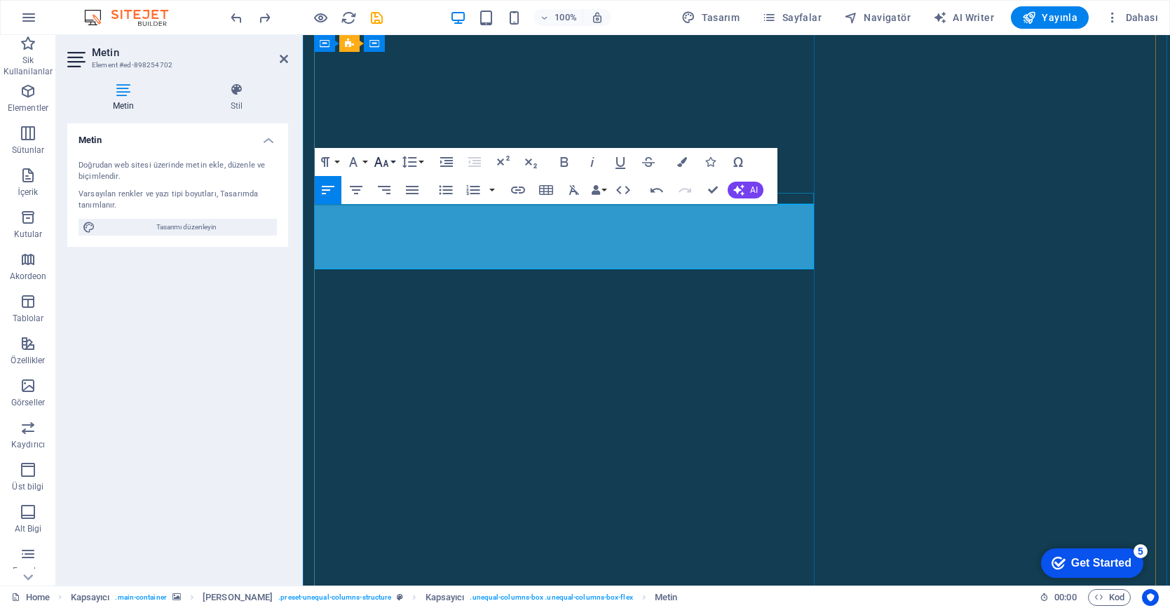
click at [388, 161] on icon "button" at bounding box center [381, 162] width 17 height 17
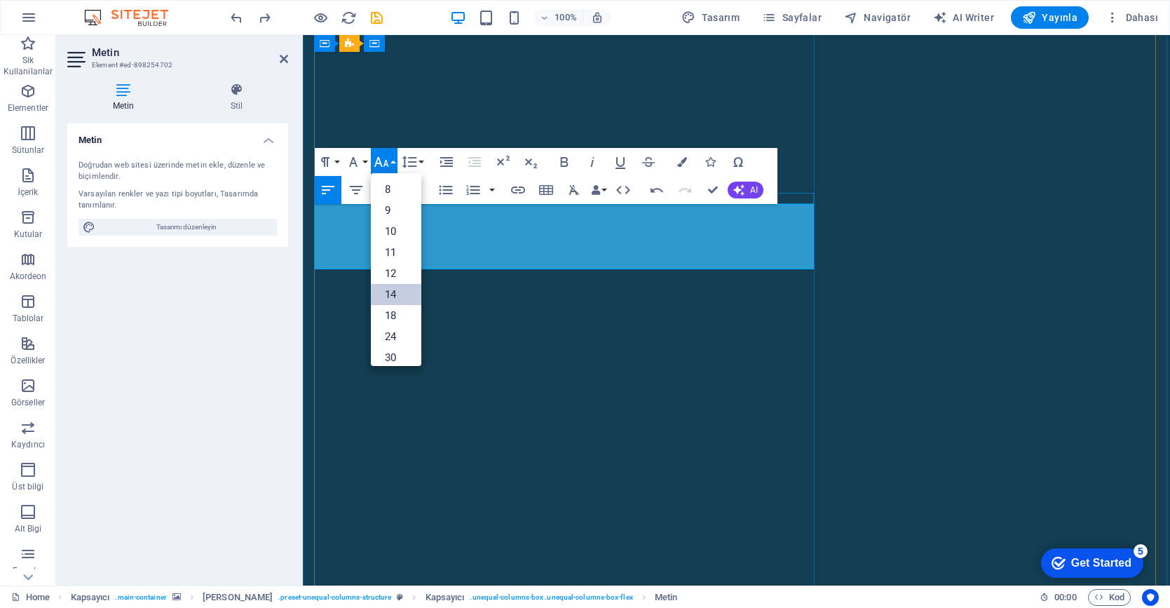
click at [400, 292] on link "14" at bounding box center [396, 294] width 50 height 21
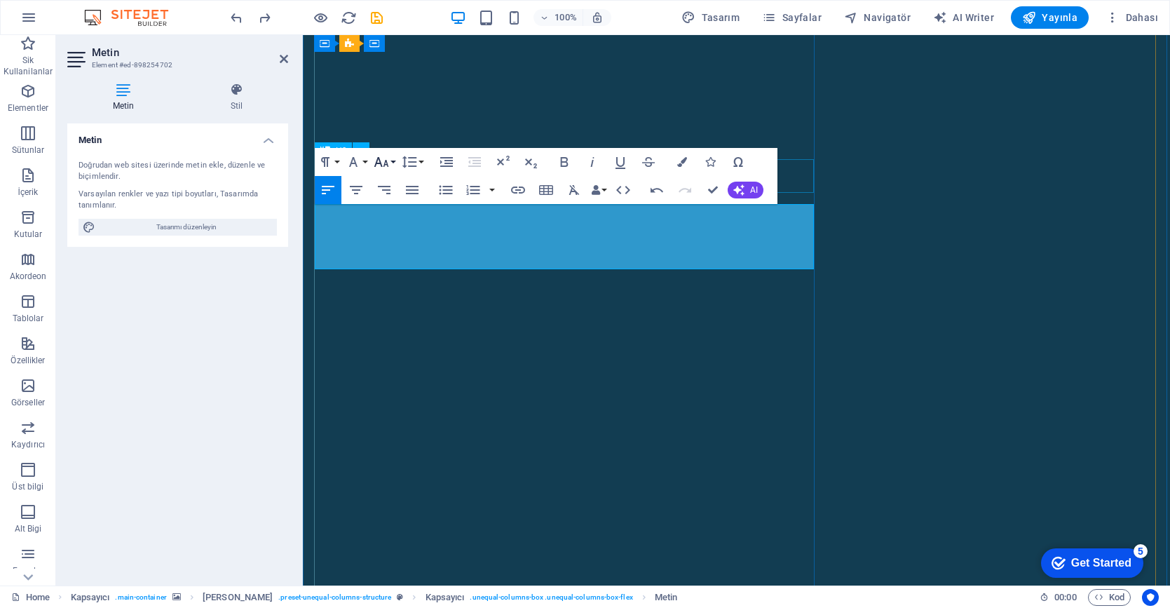
click at [381, 162] on icon "button" at bounding box center [381, 162] width 17 height 17
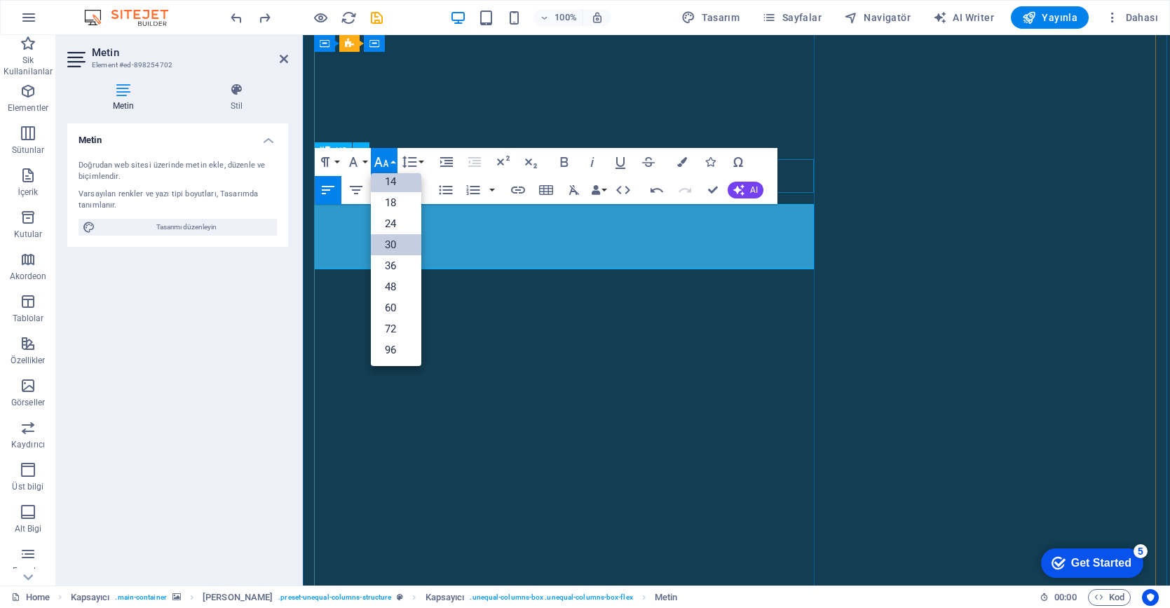
scroll to position [113, 0]
click at [399, 229] on link "24" at bounding box center [396, 223] width 50 height 21
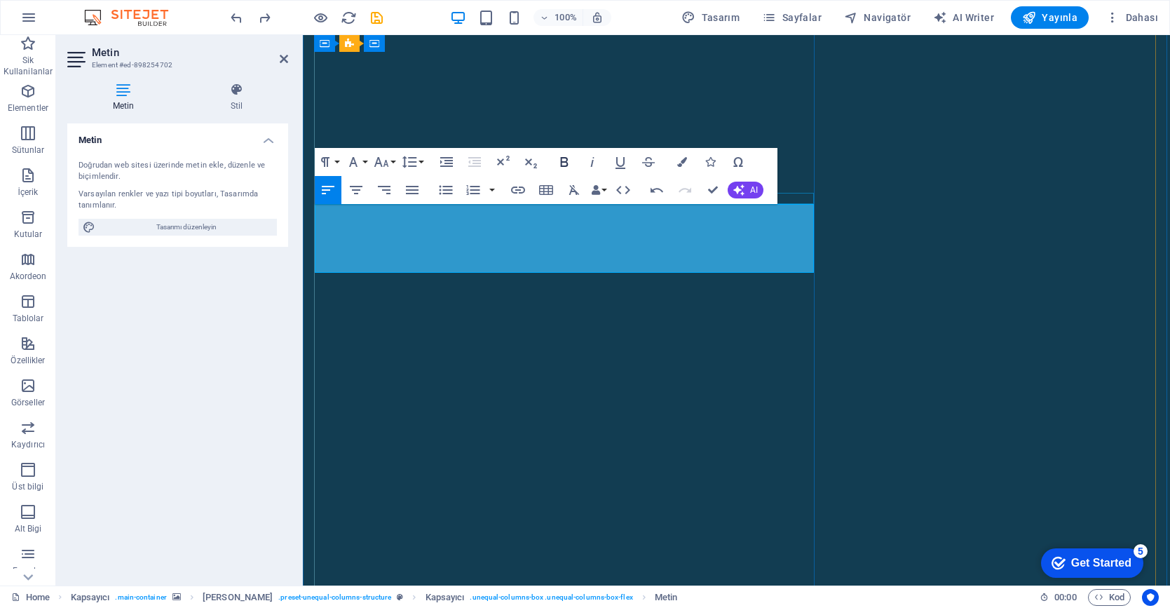
click at [562, 161] on icon "button" at bounding box center [564, 162] width 17 height 17
click at [744, 193] on icon "button" at bounding box center [738, 189] width 11 height 11
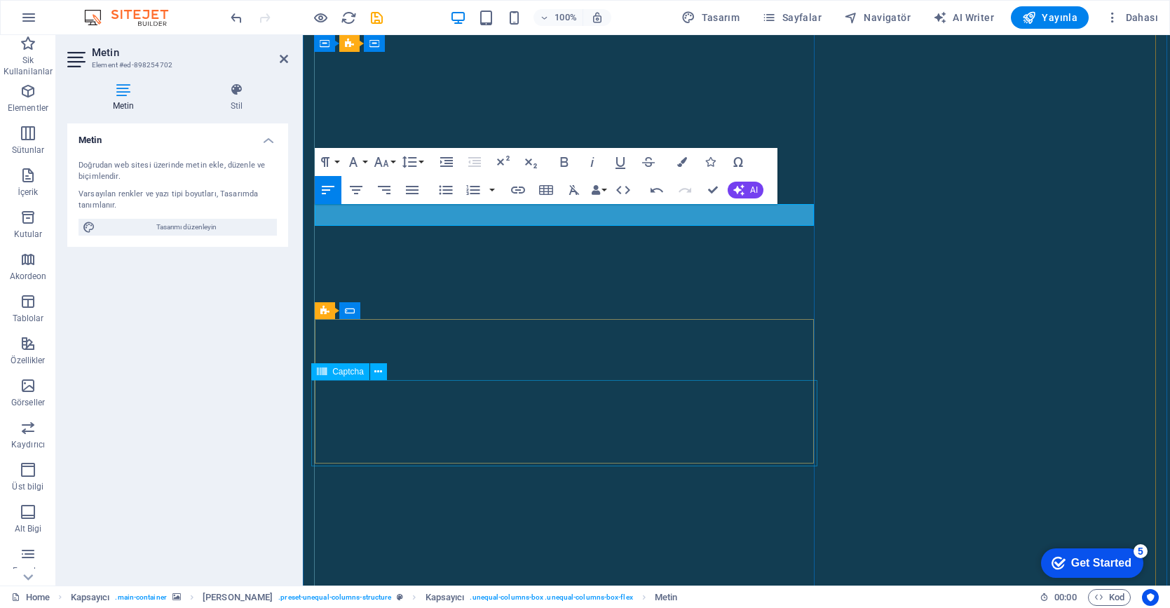
click div "Okunaksız mı? Yeni yükle"
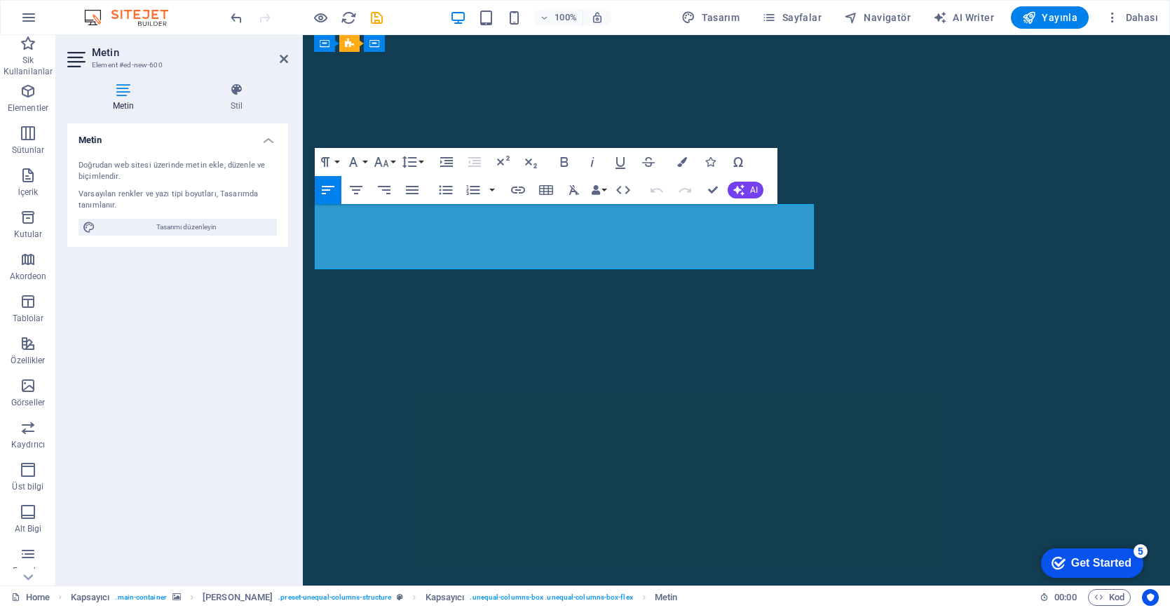
click at [365, 163] on button "Font Family" at bounding box center [356, 162] width 27 height 28
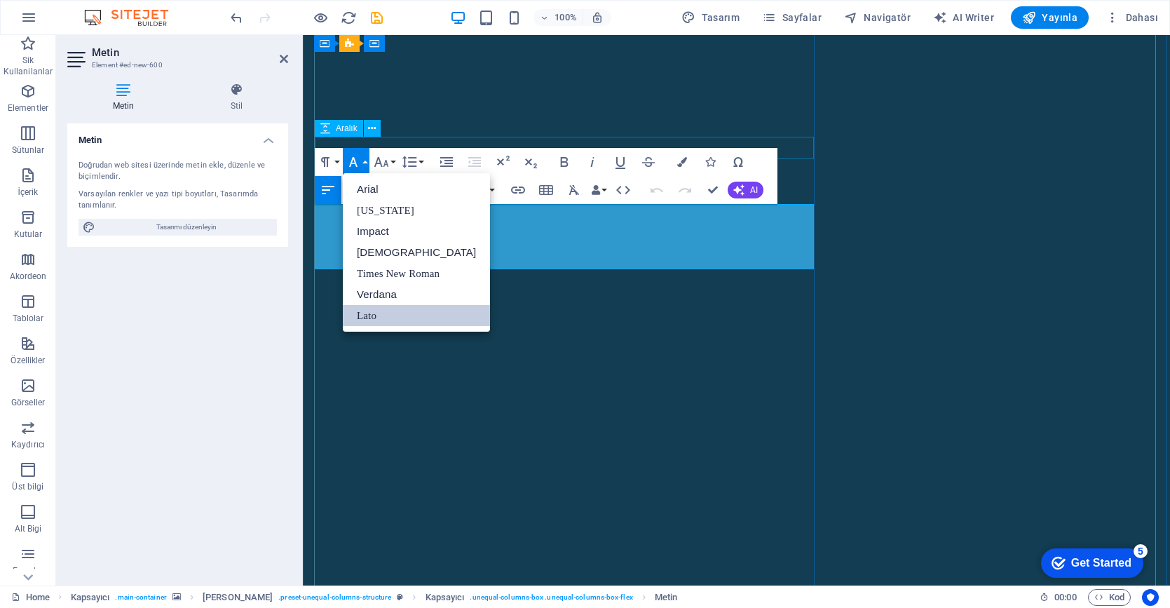
scroll to position [0, 0]
click at [396, 211] on link "Georgia" at bounding box center [416, 210] width 147 height 21
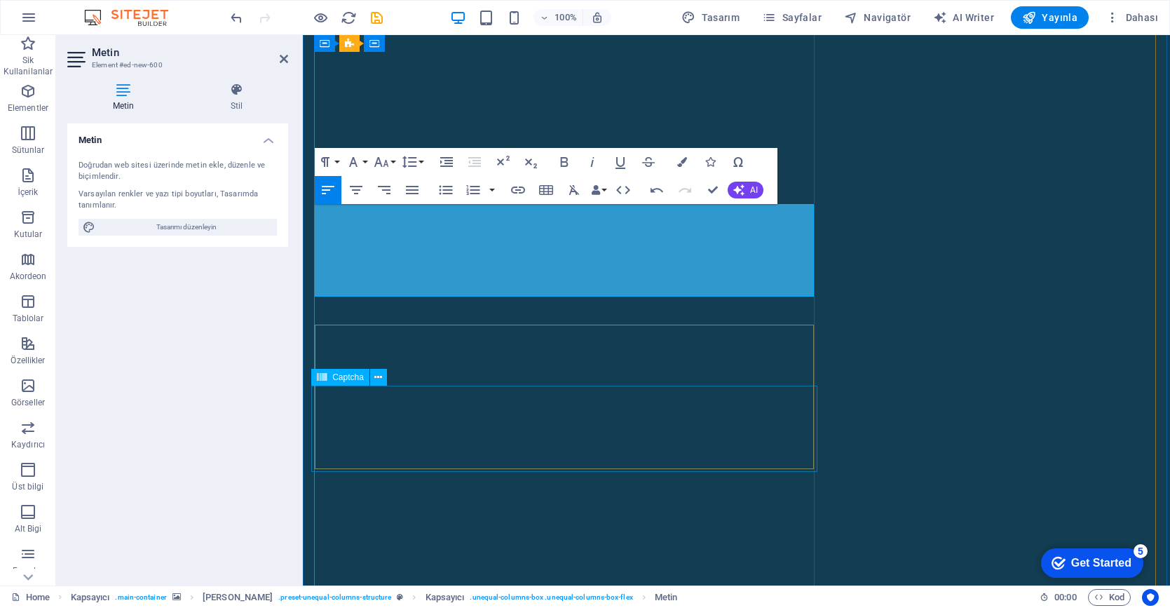
click div "Okunaksız mı? Yeni yükle"
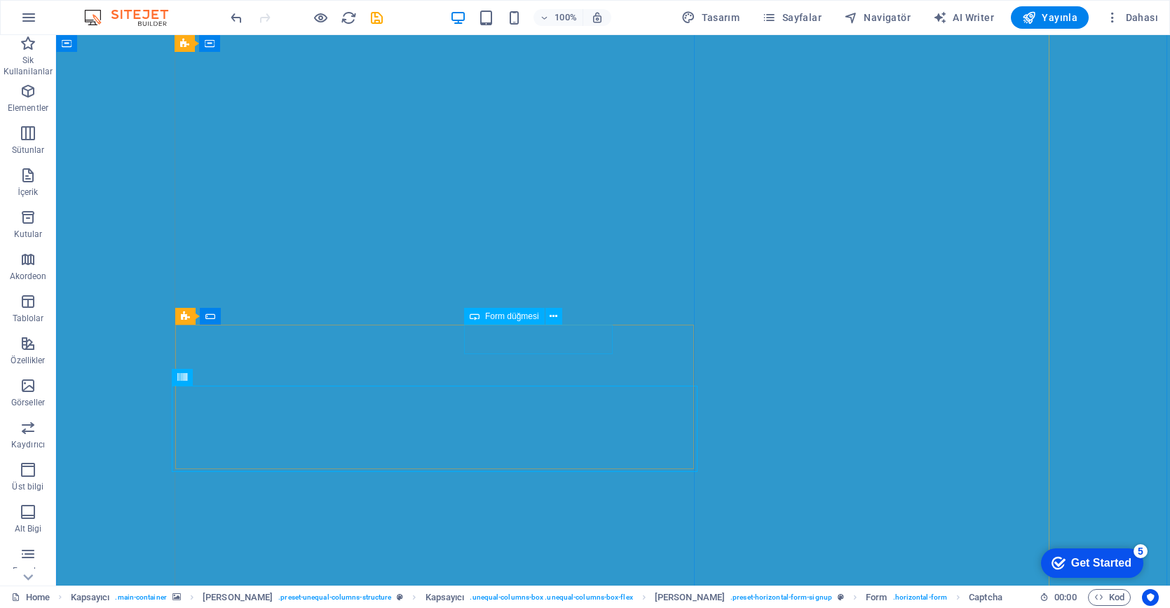
click div "Save my Workspace"
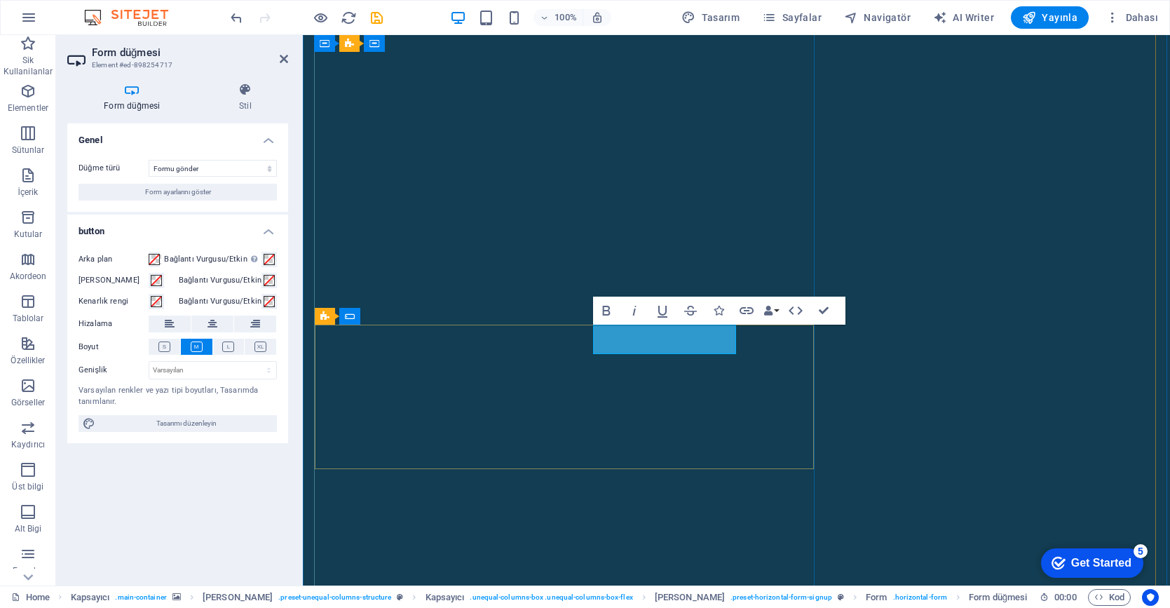
click button "Ağımıza Dahil olun"
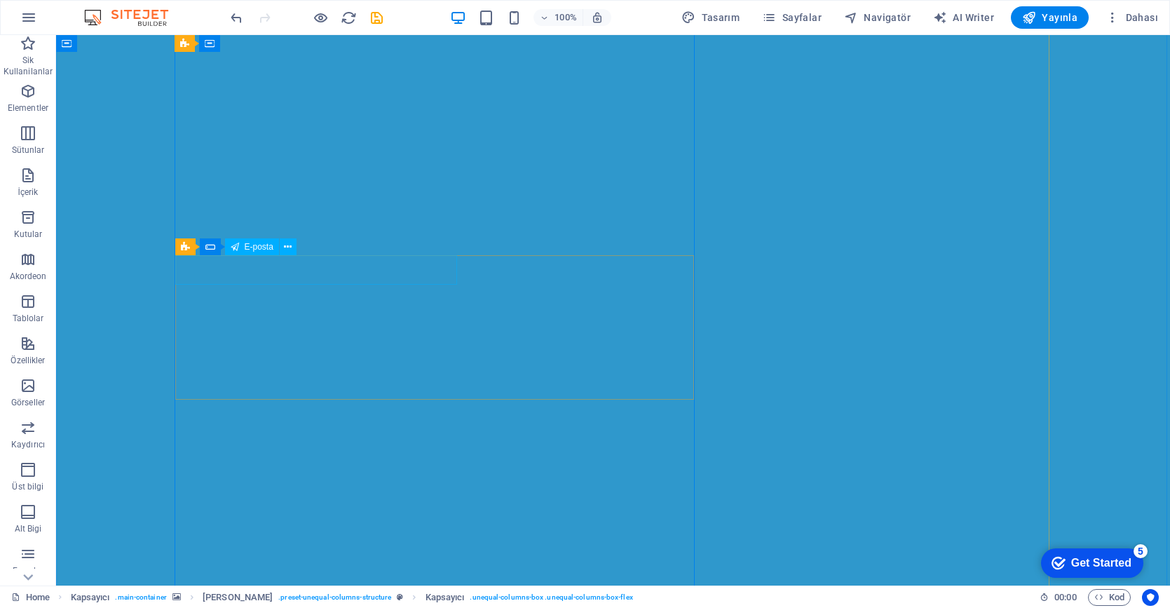
scroll to position [182, 0]
click div "I have read and understand the privacy policy."
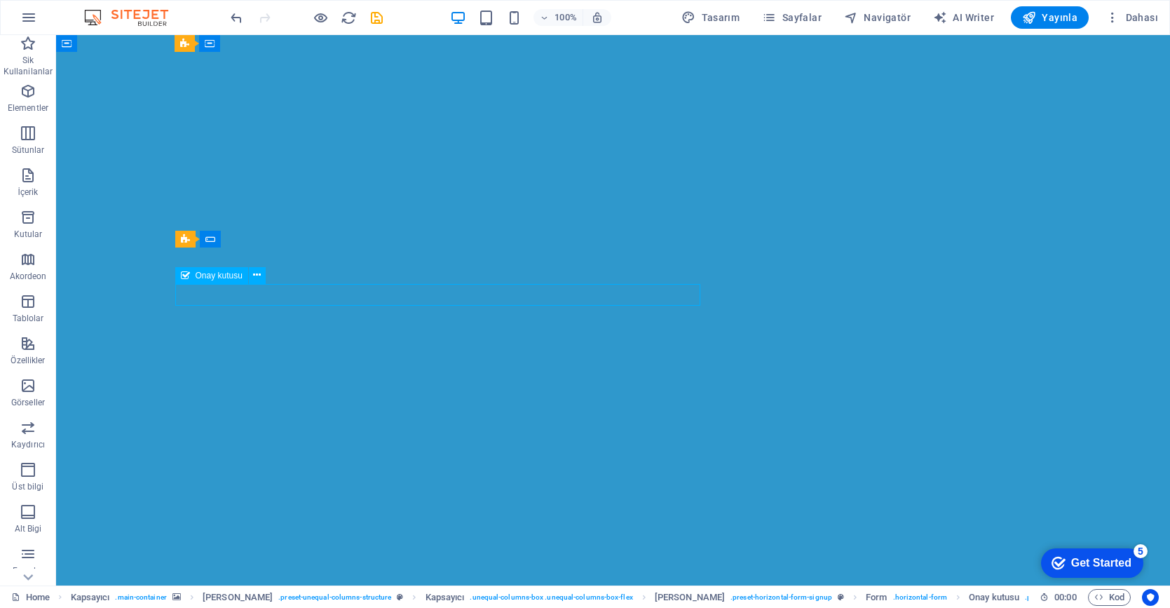
click div "I have read and understand the privacy policy."
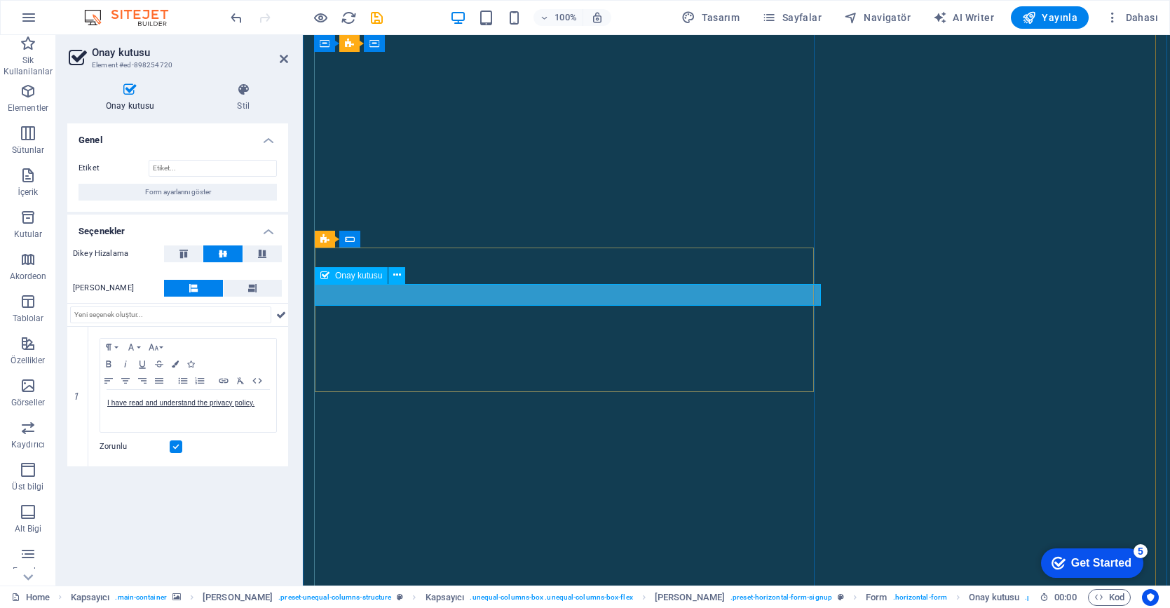
click div "I have read and understand the privacy policy."
